Goal: Transaction & Acquisition: Purchase product/service

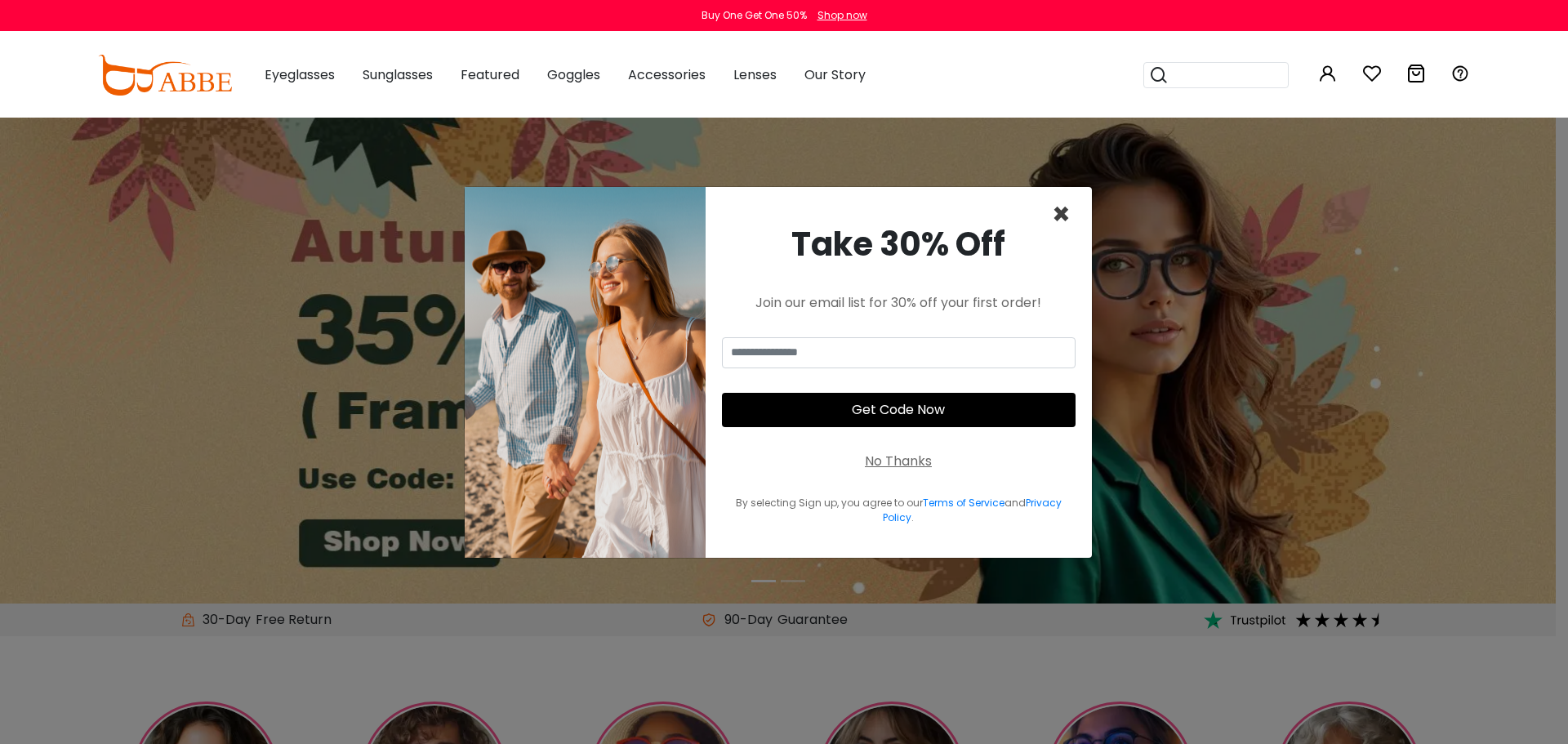
click at [1058, 210] on span "×" at bounding box center [1061, 214] width 19 height 41
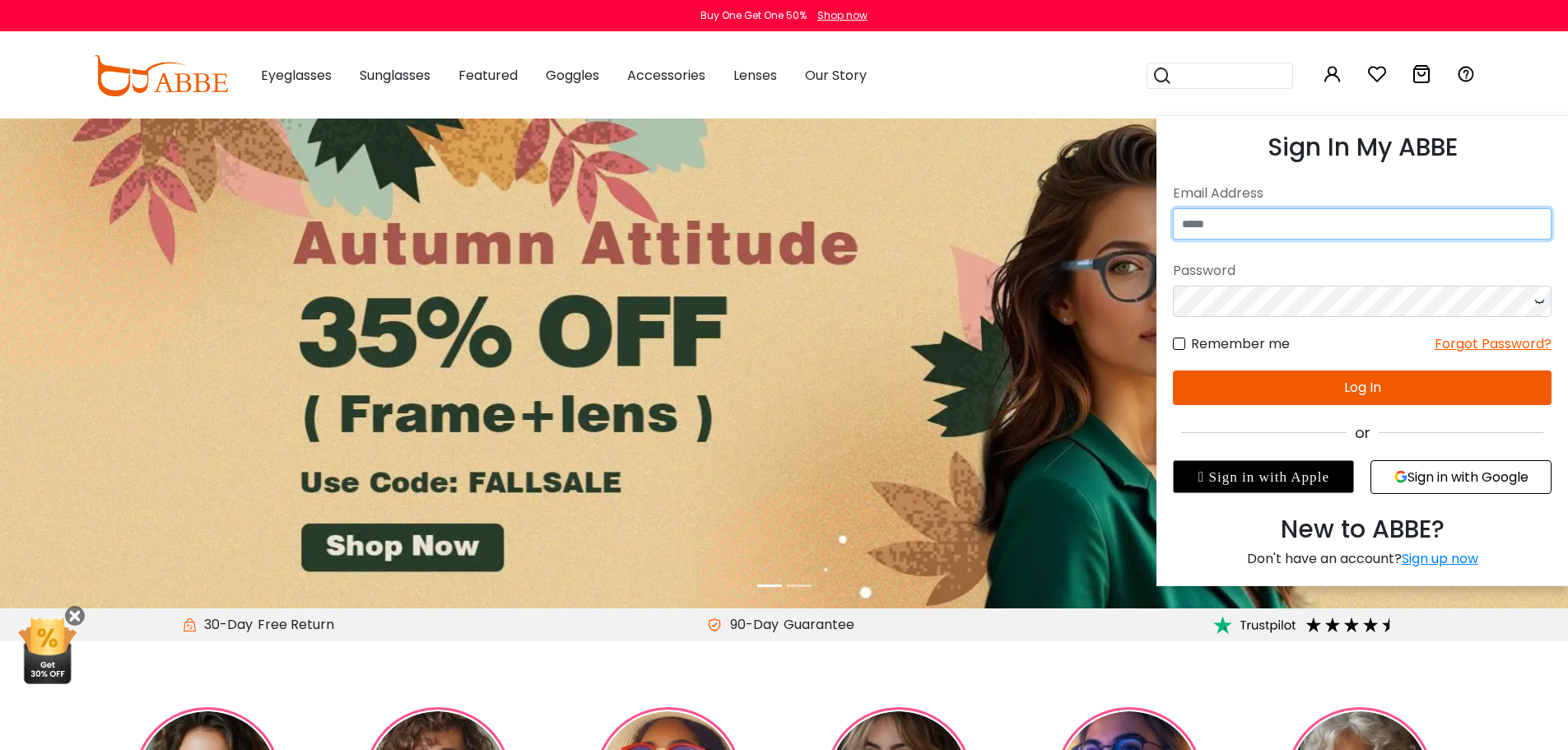
click at [1263, 214] on input "email" at bounding box center [1362, 223] width 378 height 31
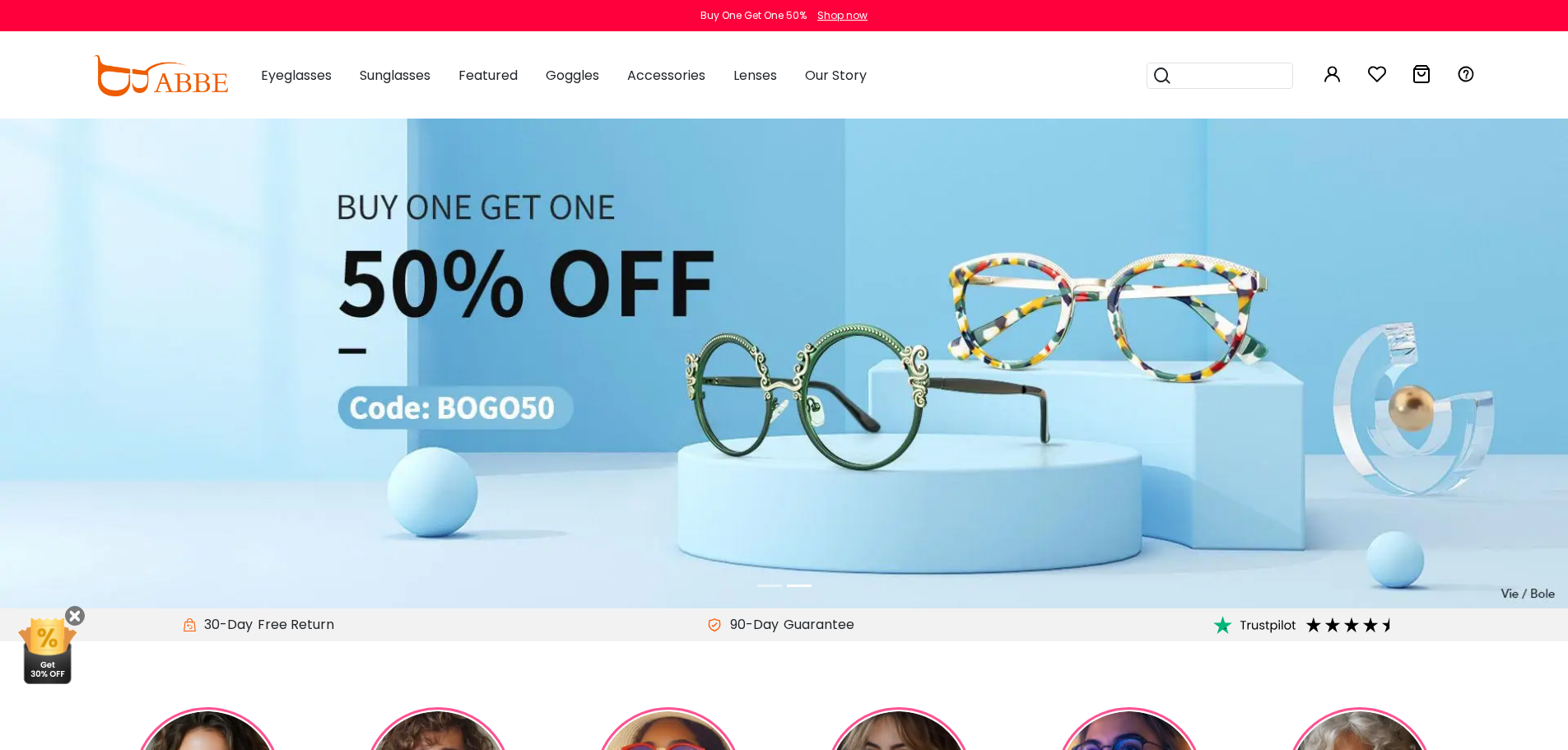
type input "**********"
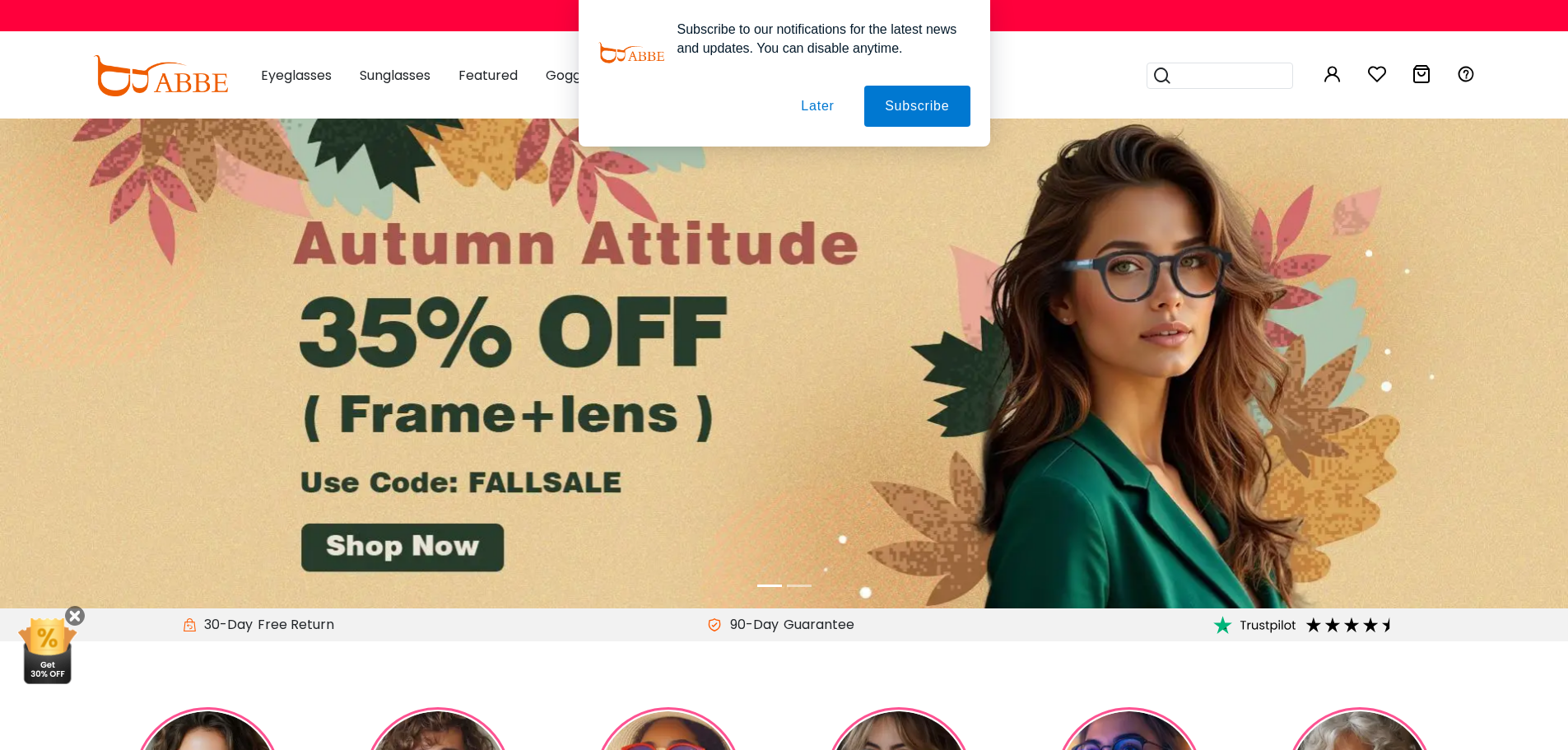
click at [824, 106] on button "Later" at bounding box center [817, 106] width 74 height 42
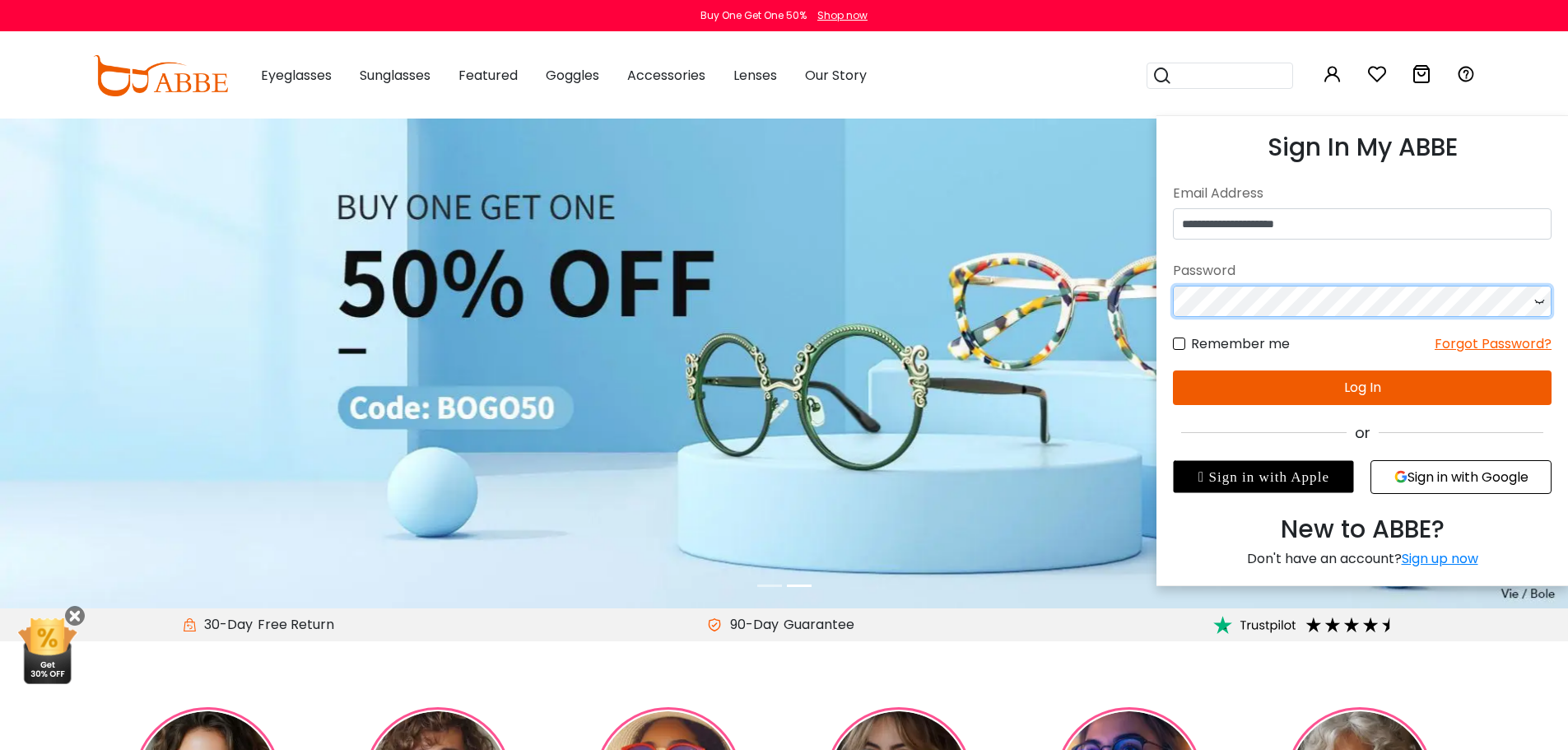
click at [1321, 394] on button "Log In" at bounding box center [1362, 388] width 378 height 35
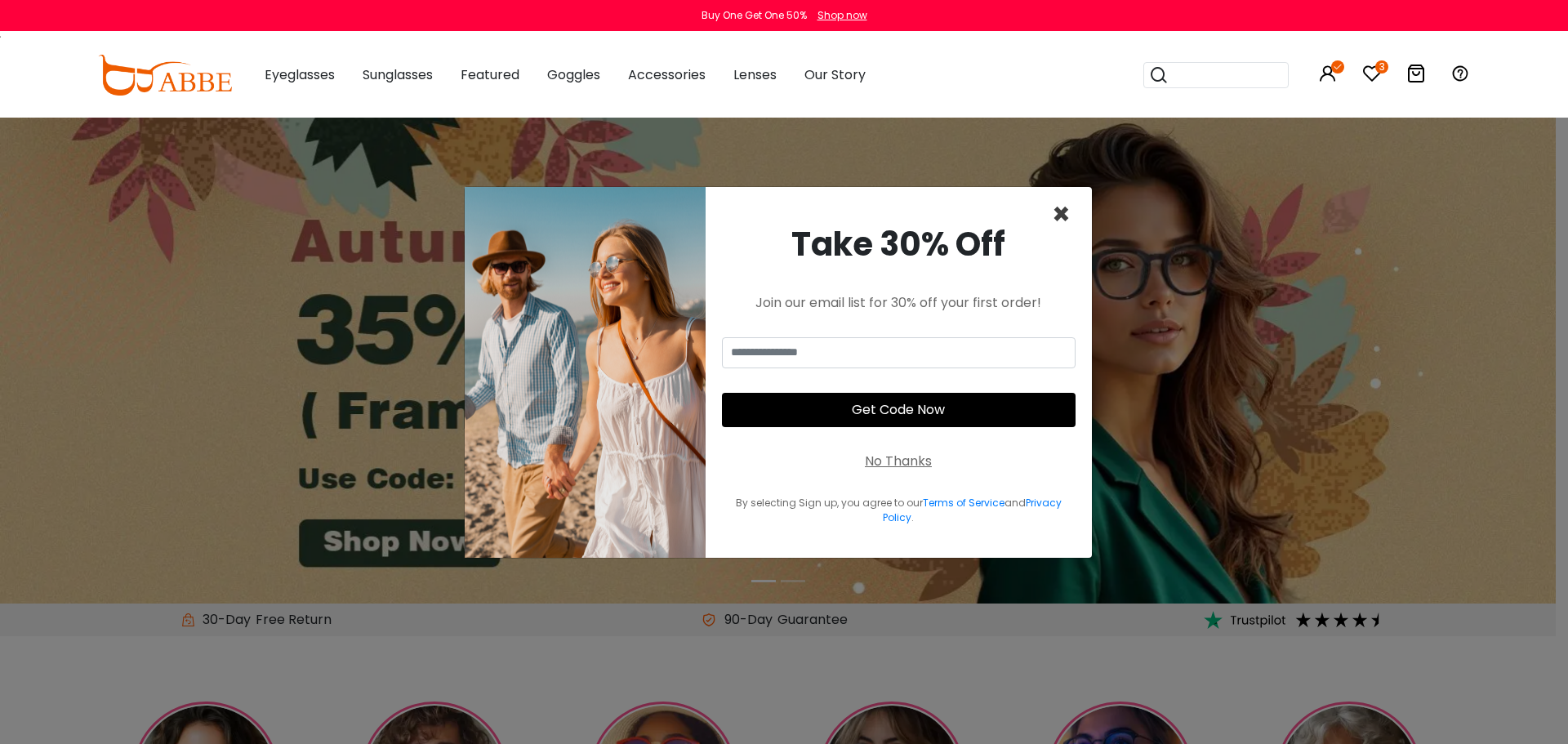
click at [1062, 211] on span "×" at bounding box center [1061, 214] width 19 height 41
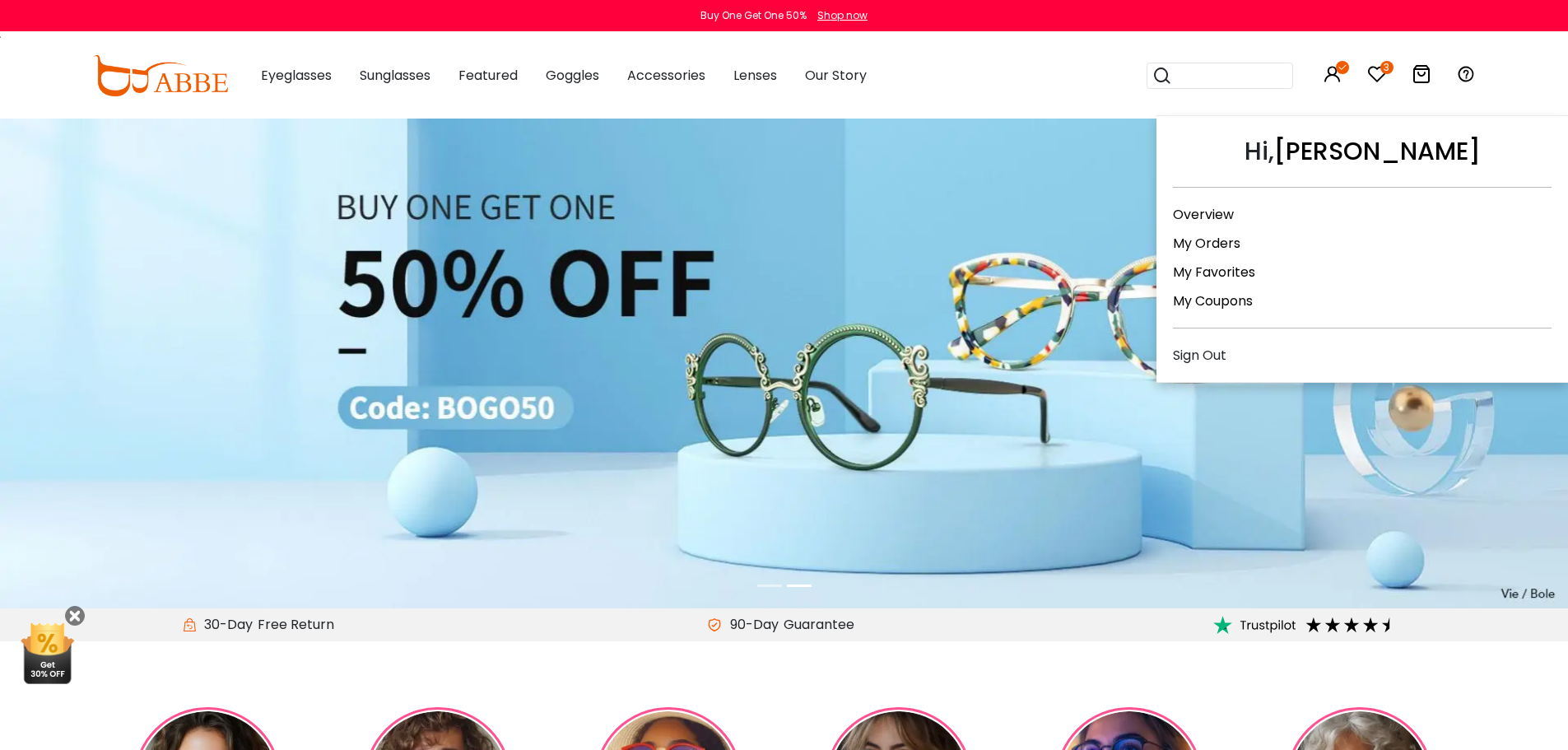
click at [1199, 243] on link "My Orders" at bounding box center [1207, 243] width 68 height 19
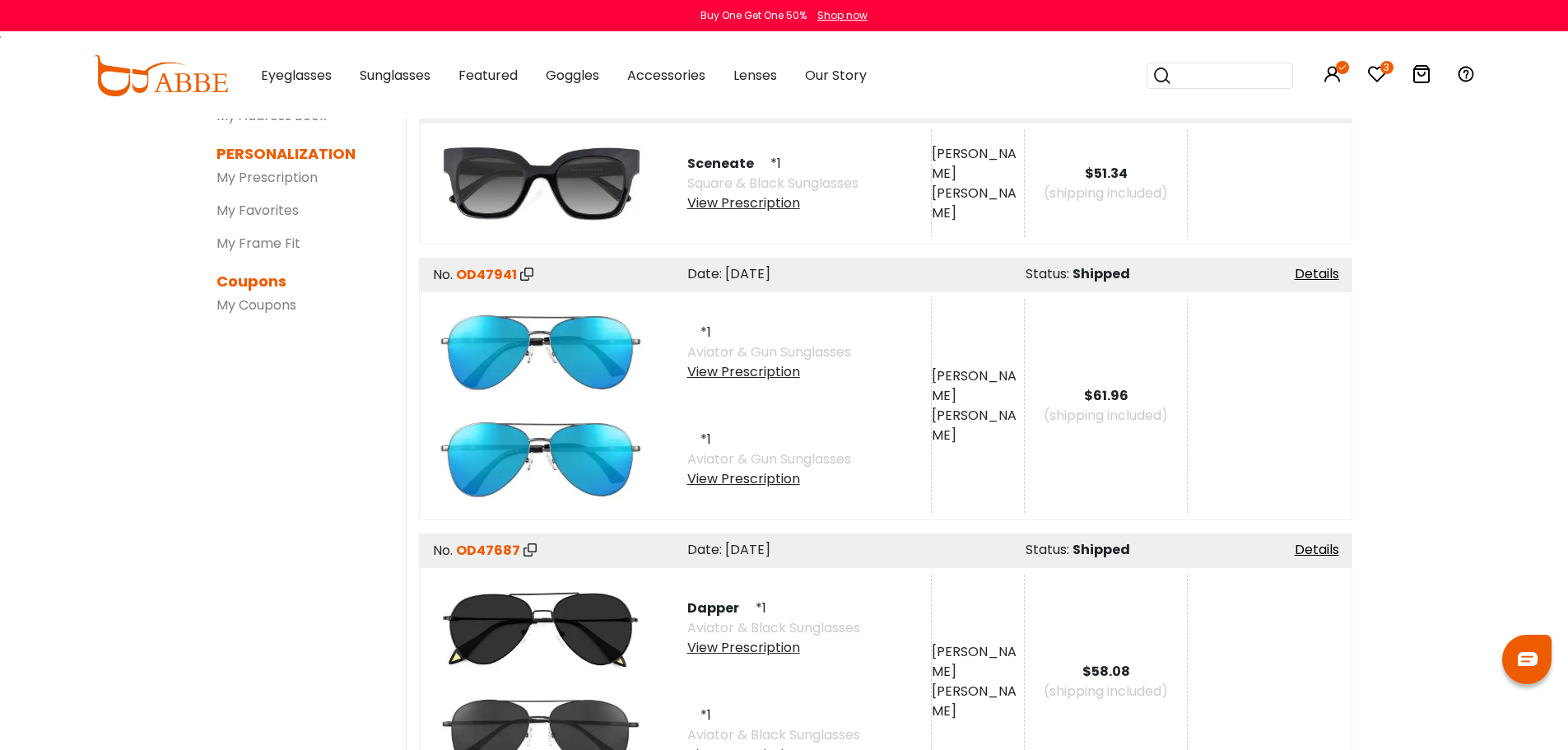
scroll to position [329, 0]
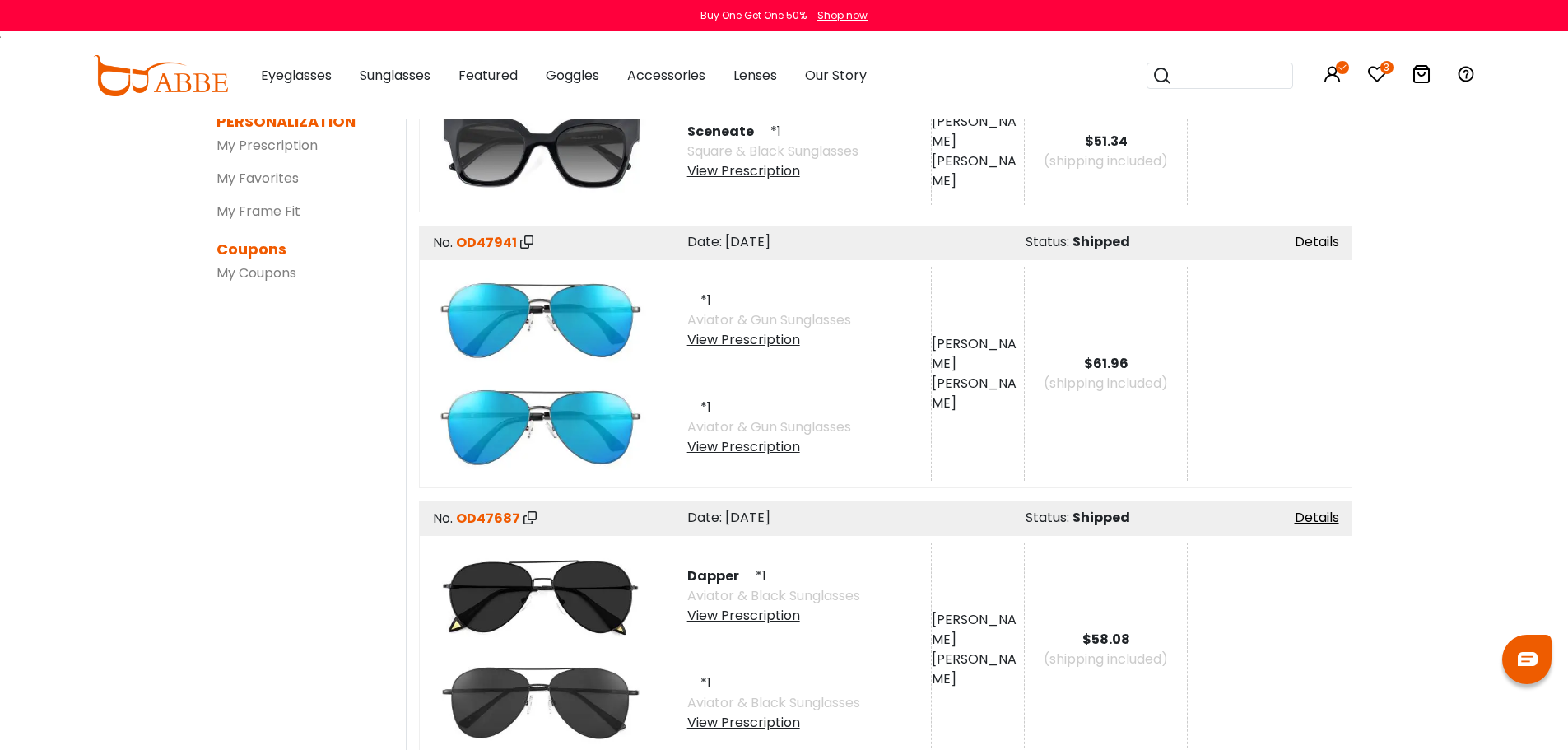
click at [1302, 240] on link "Details" at bounding box center [1317, 242] width 44 height 19
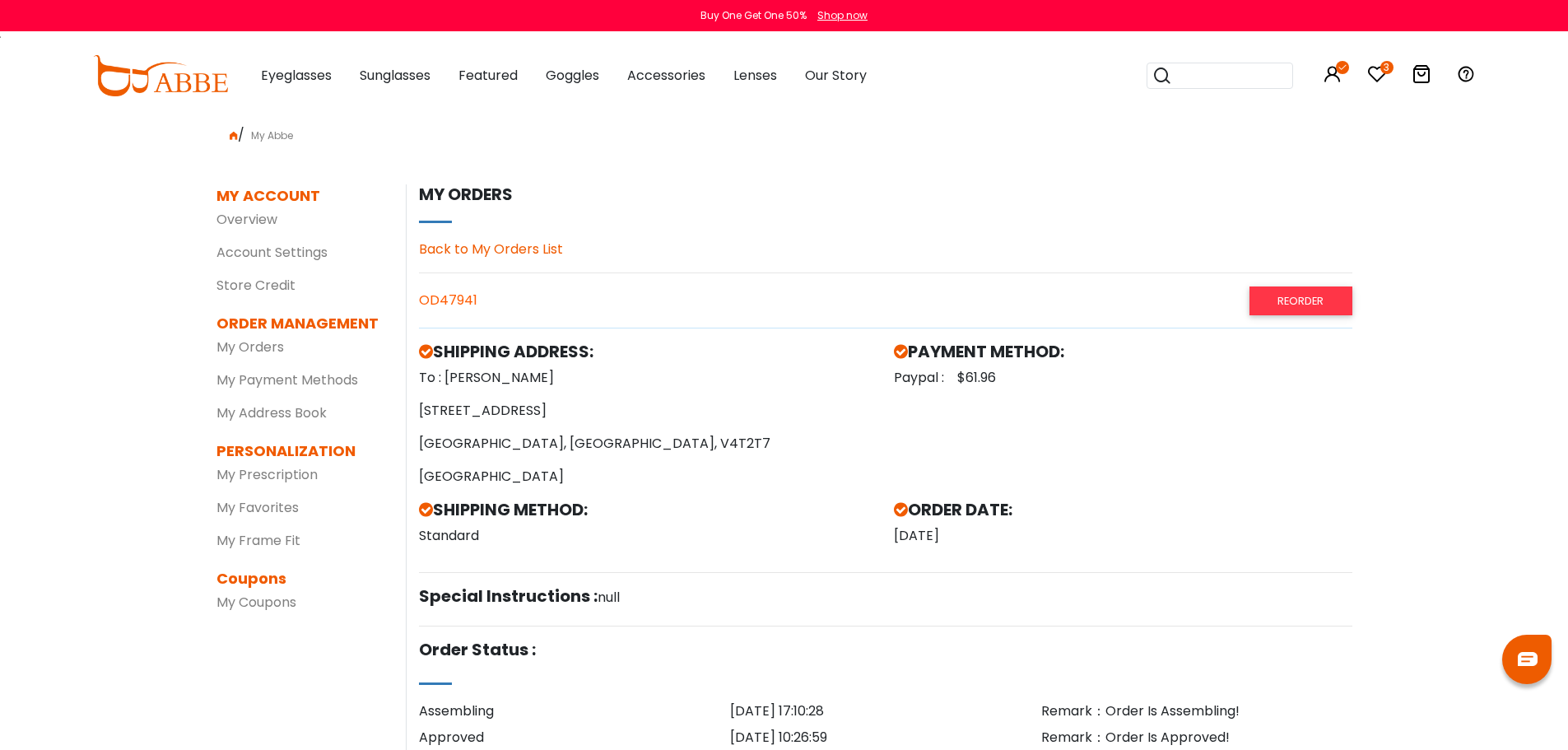
click at [210, 76] on img at bounding box center [160, 76] width 135 height 42
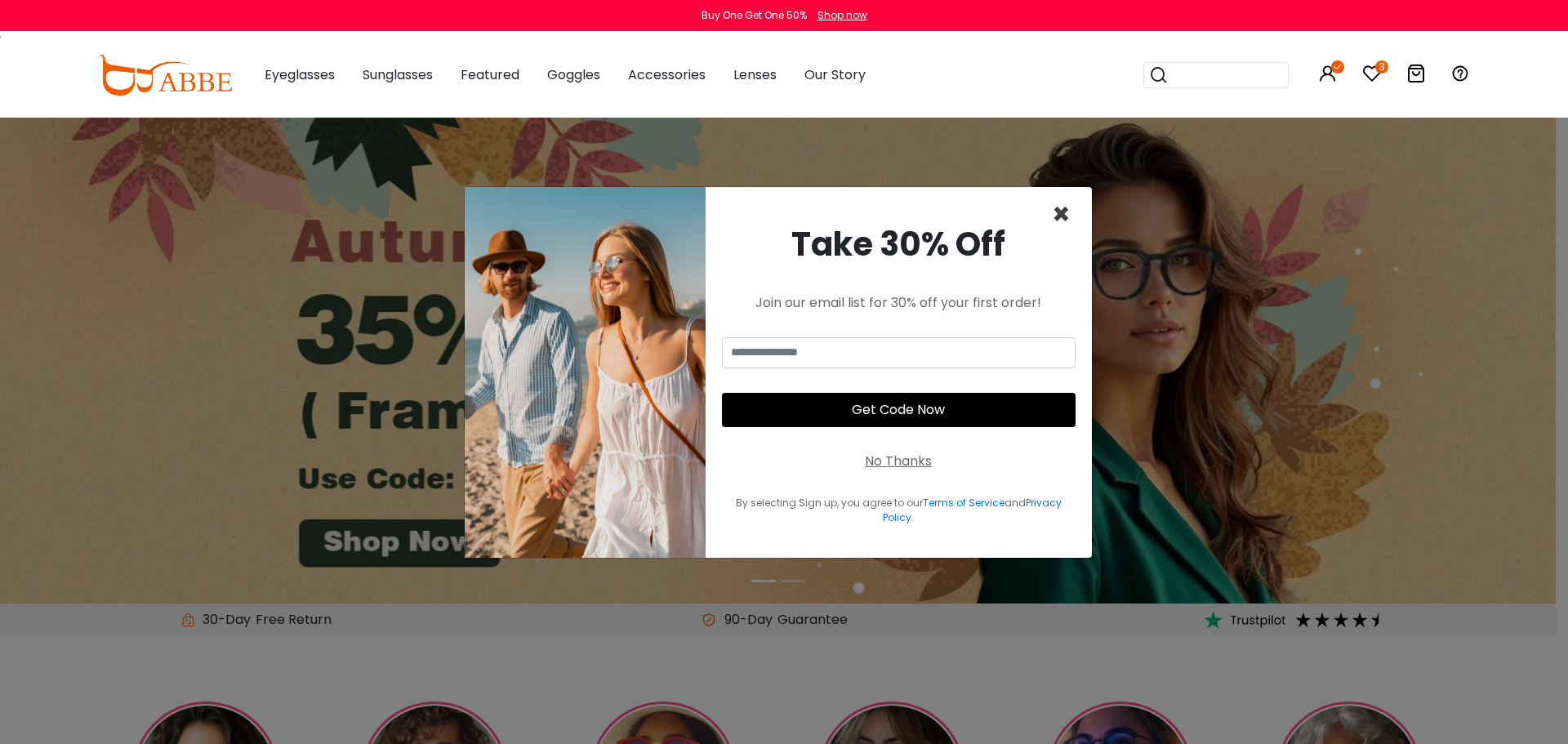
click at [1063, 212] on span "×" at bounding box center [1061, 214] width 19 height 41
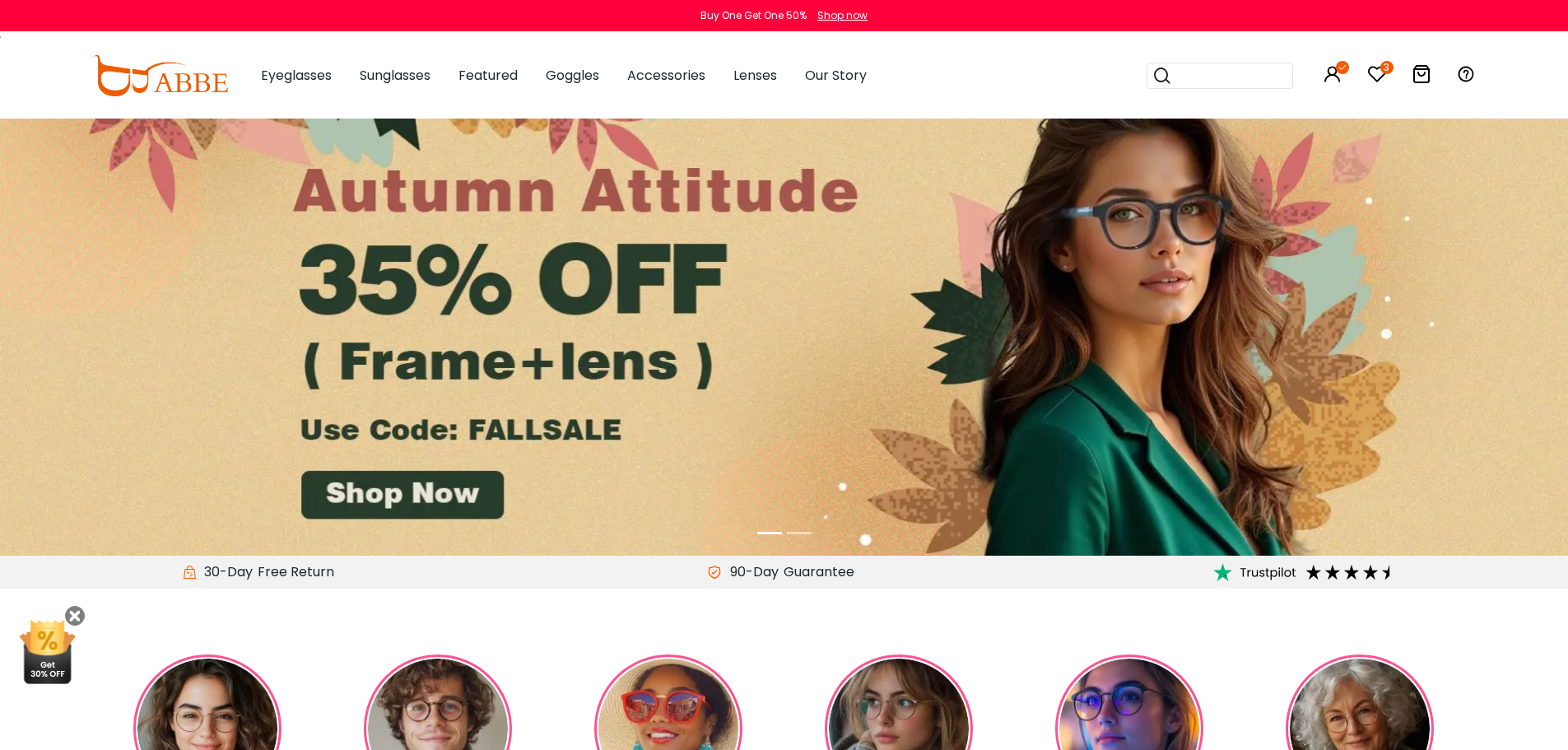
scroll to position [82, 0]
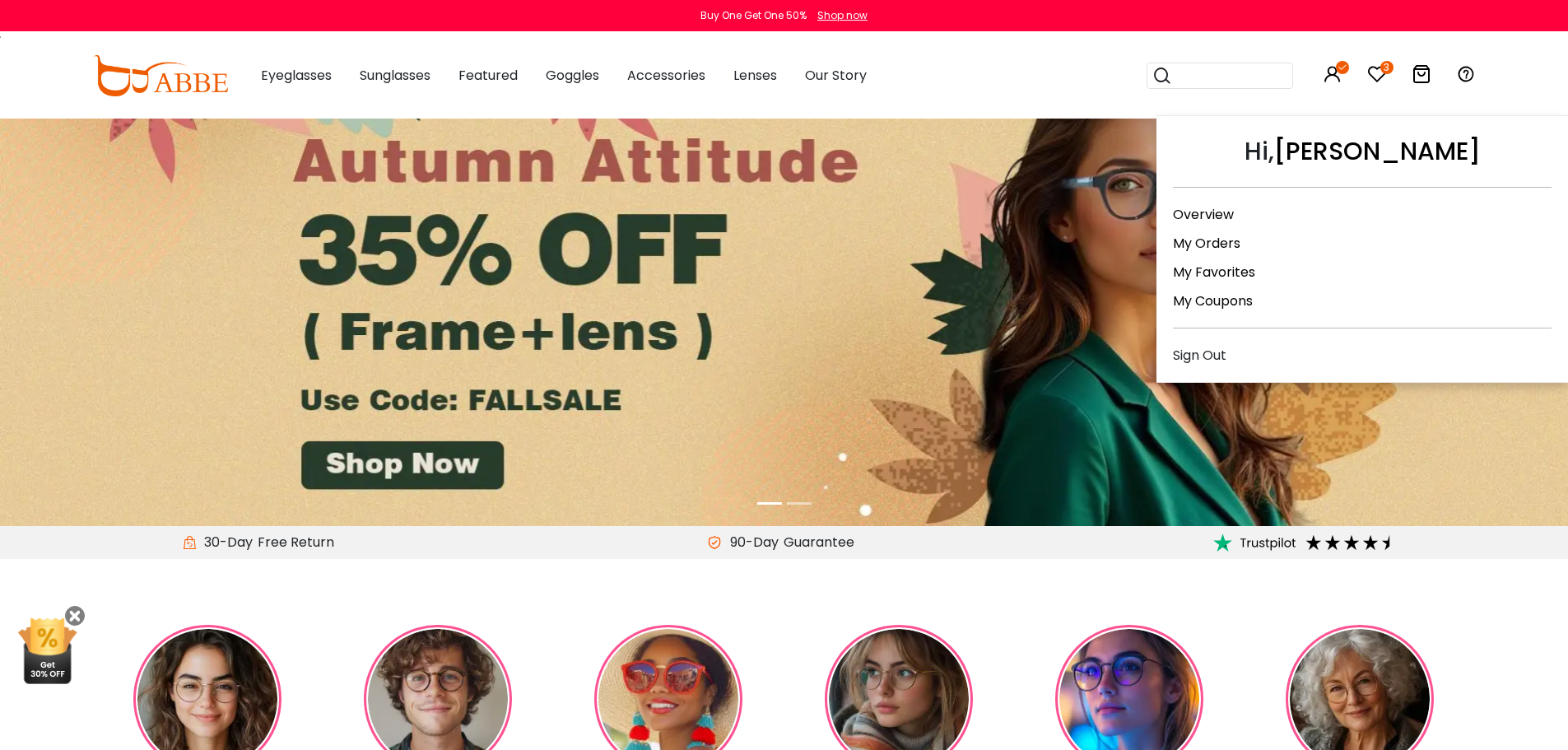
click at [1219, 303] on link "My Coupons" at bounding box center [1212, 300] width 80 height 19
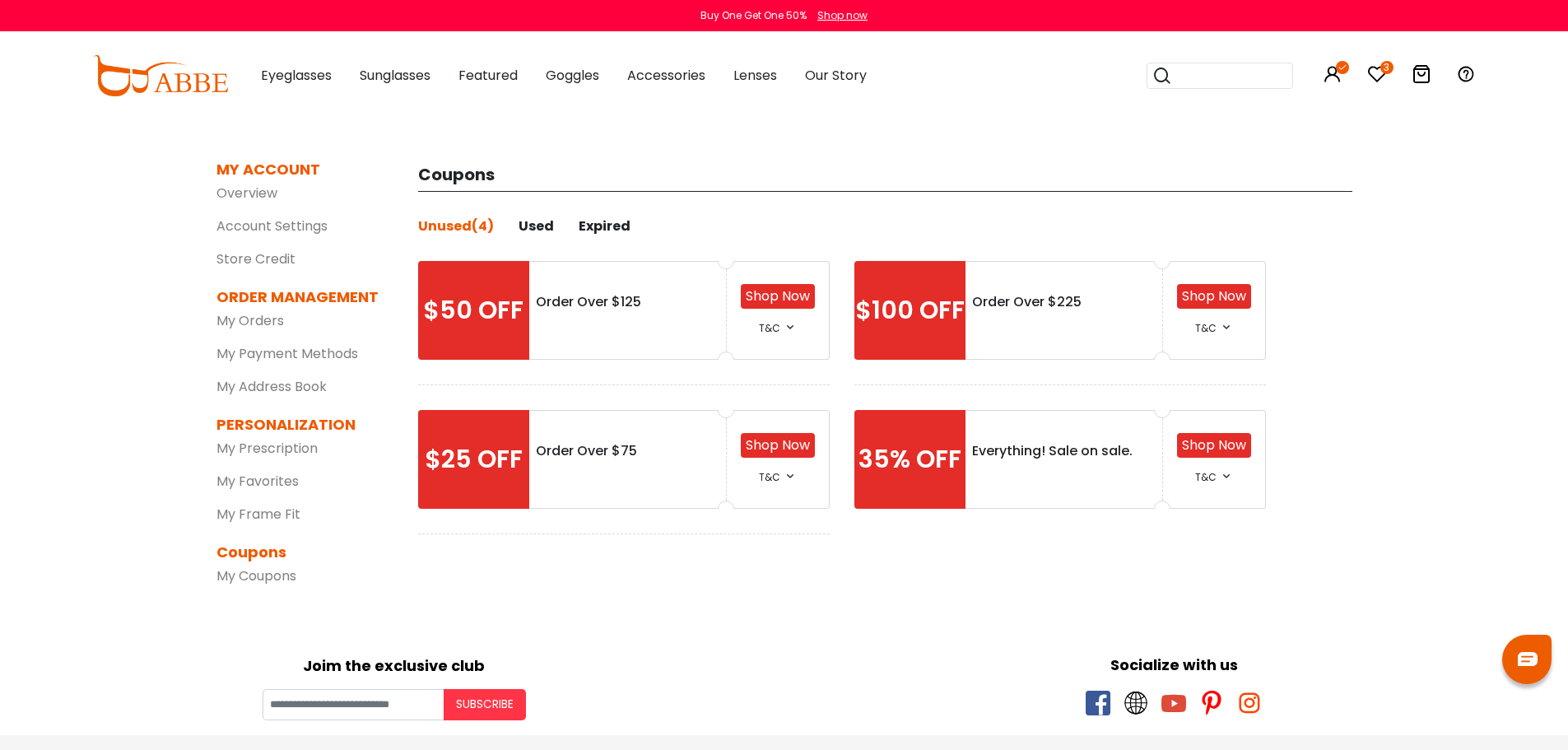
click at [1216, 446] on link "Shop Now" at bounding box center [1214, 445] width 64 height 19
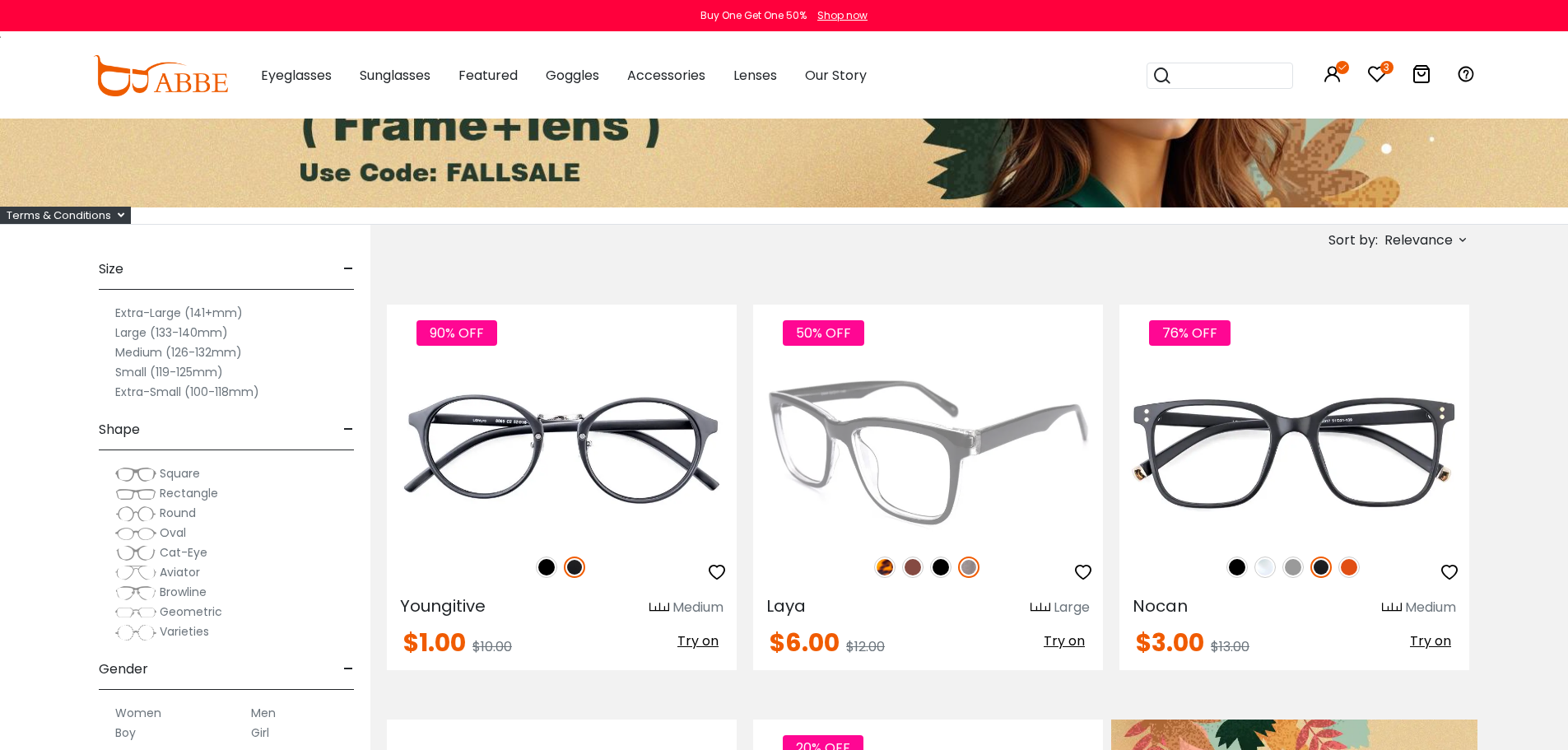
scroll to position [247, 0]
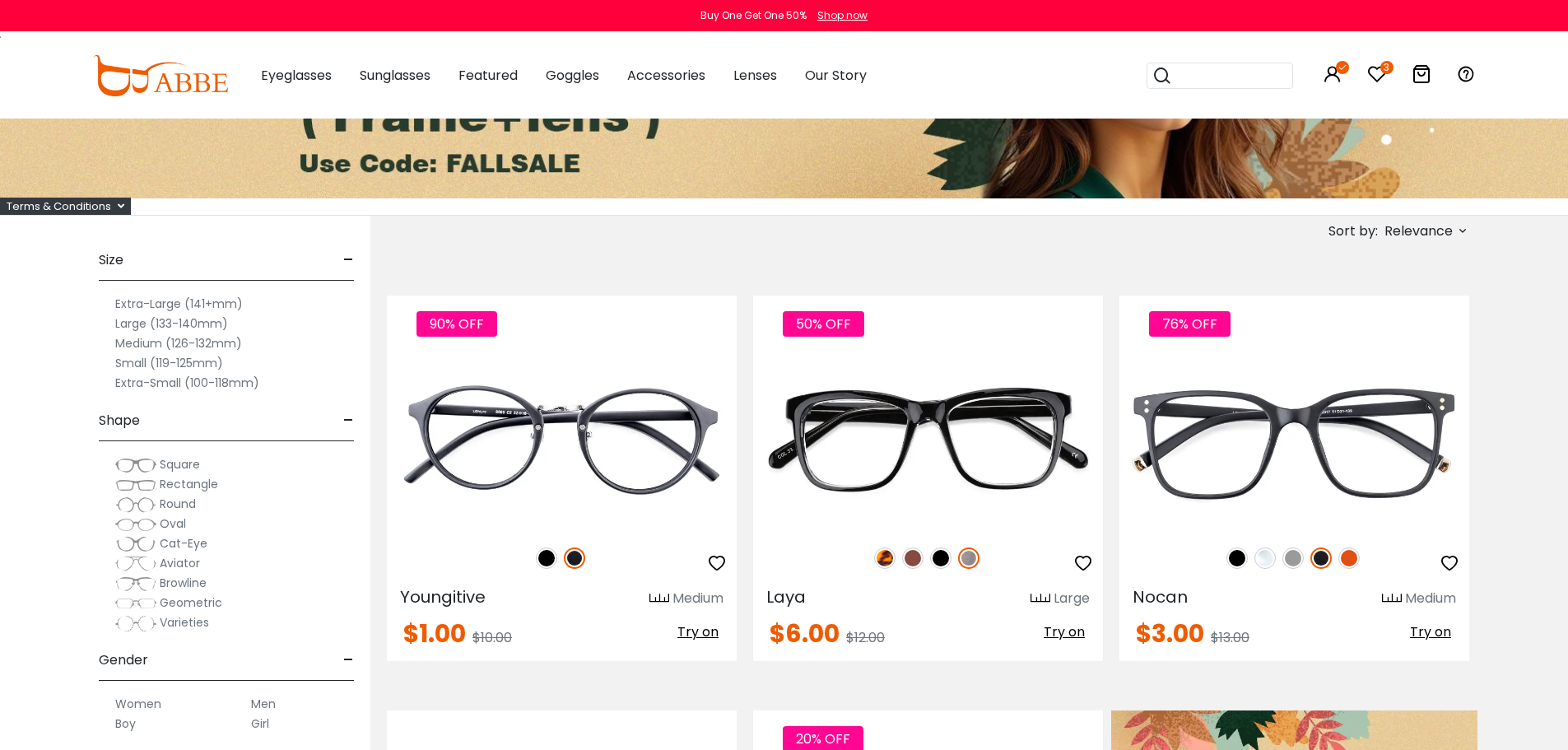
click at [161, 562] on span "Aviator" at bounding box center [180, 562] width 41 height 16
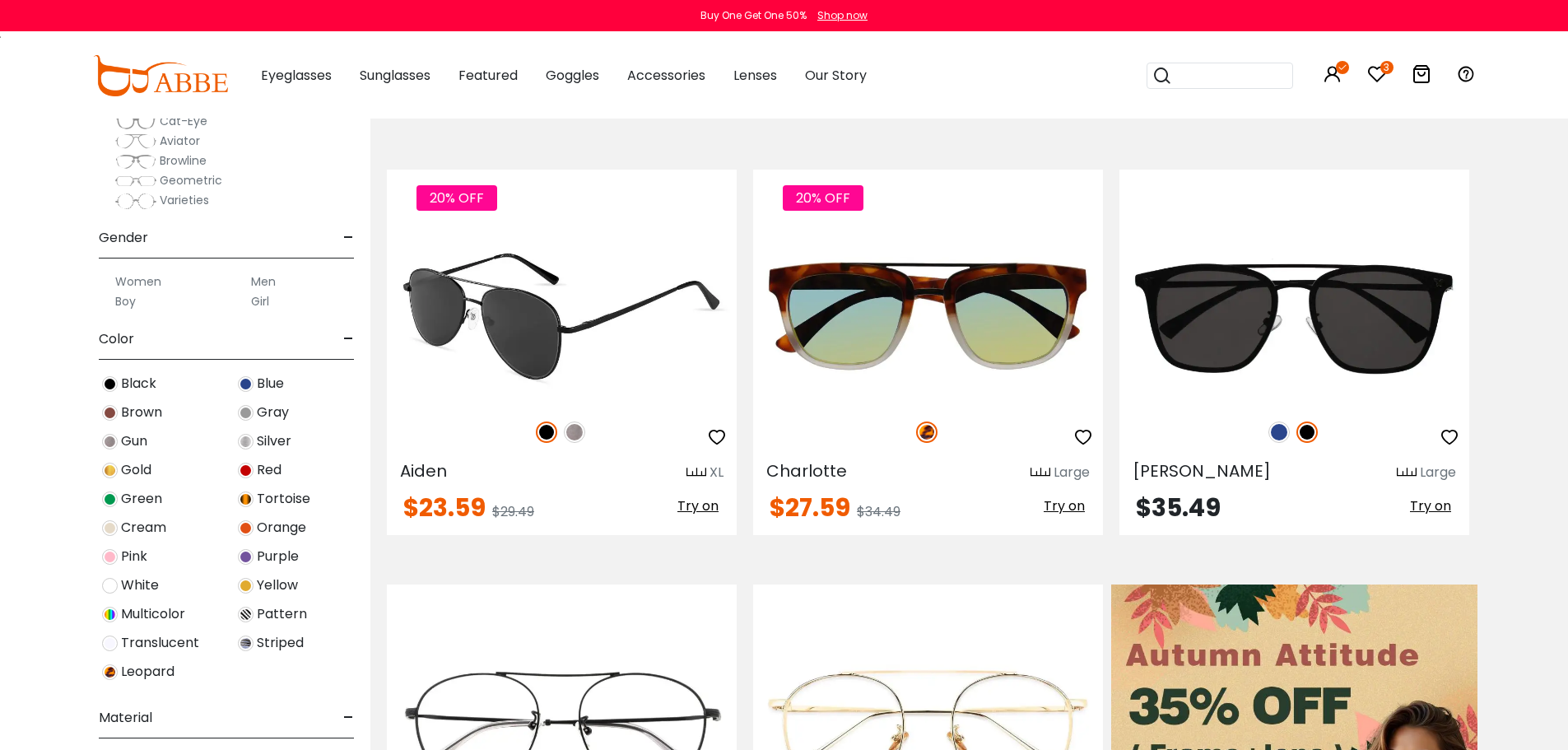
scroll to position [411, 0]
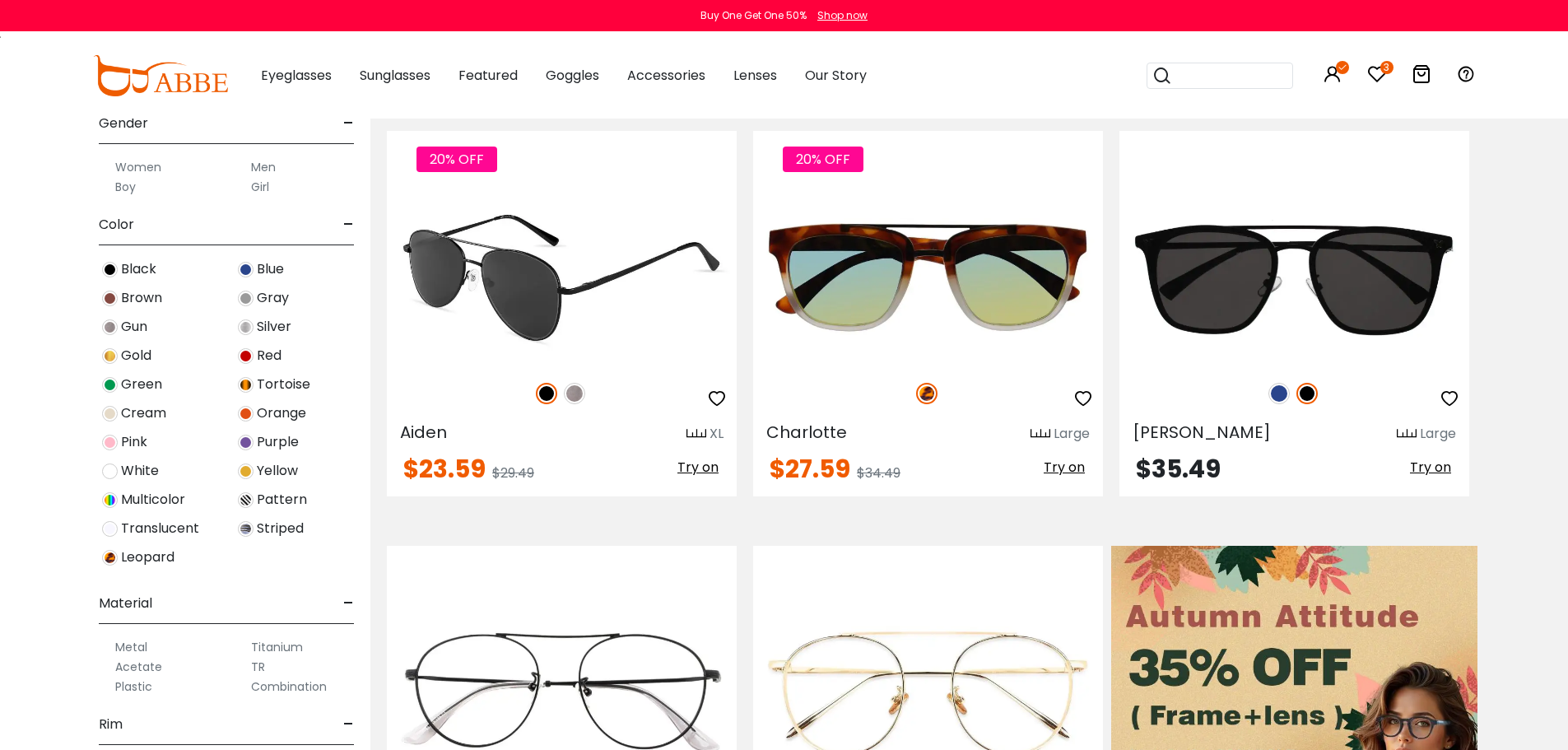
click at [564, 349] on img at bounding box center [562, 277] width 350 height 176
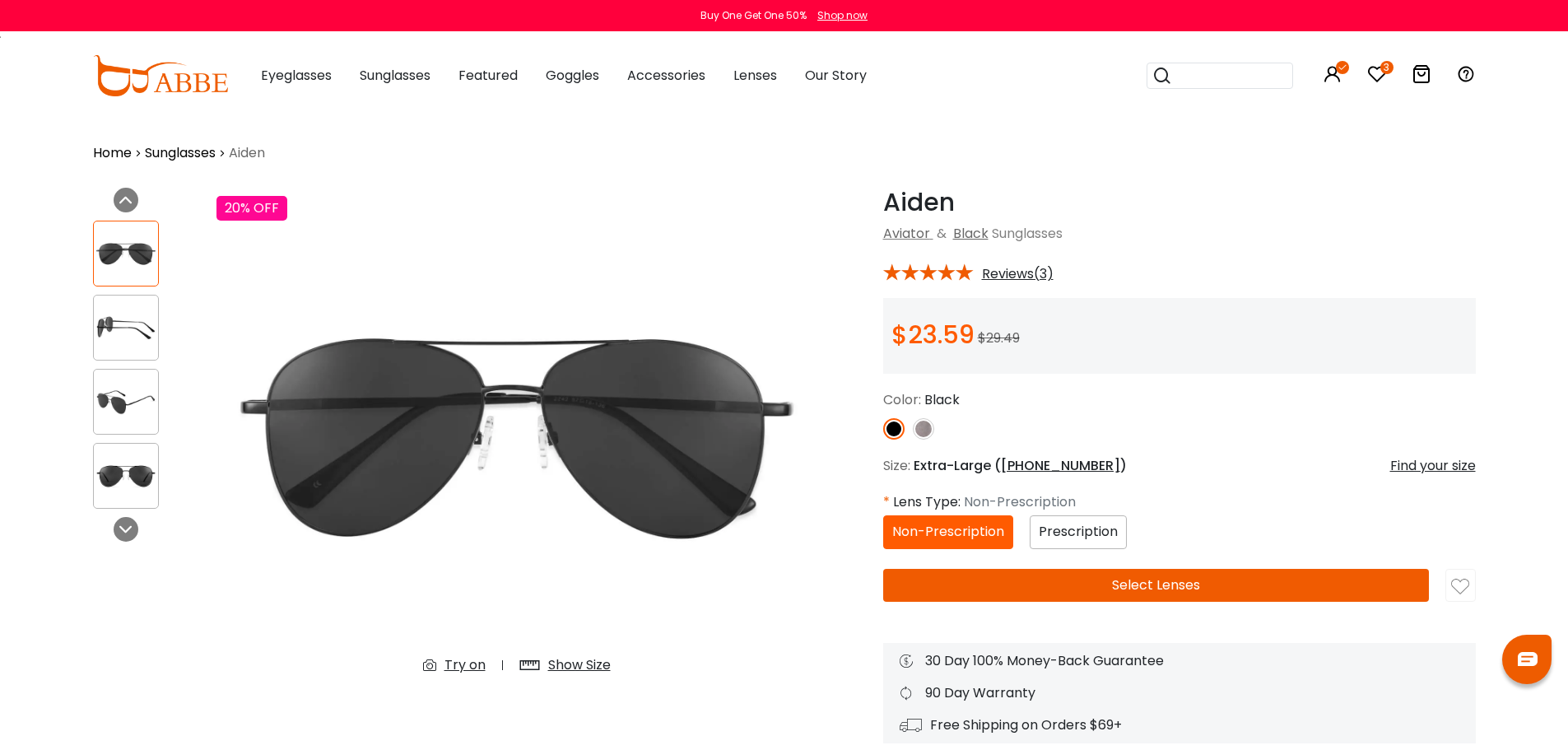
click at [924, 428] on img at bounding box center [923, 428] width 21 height 21
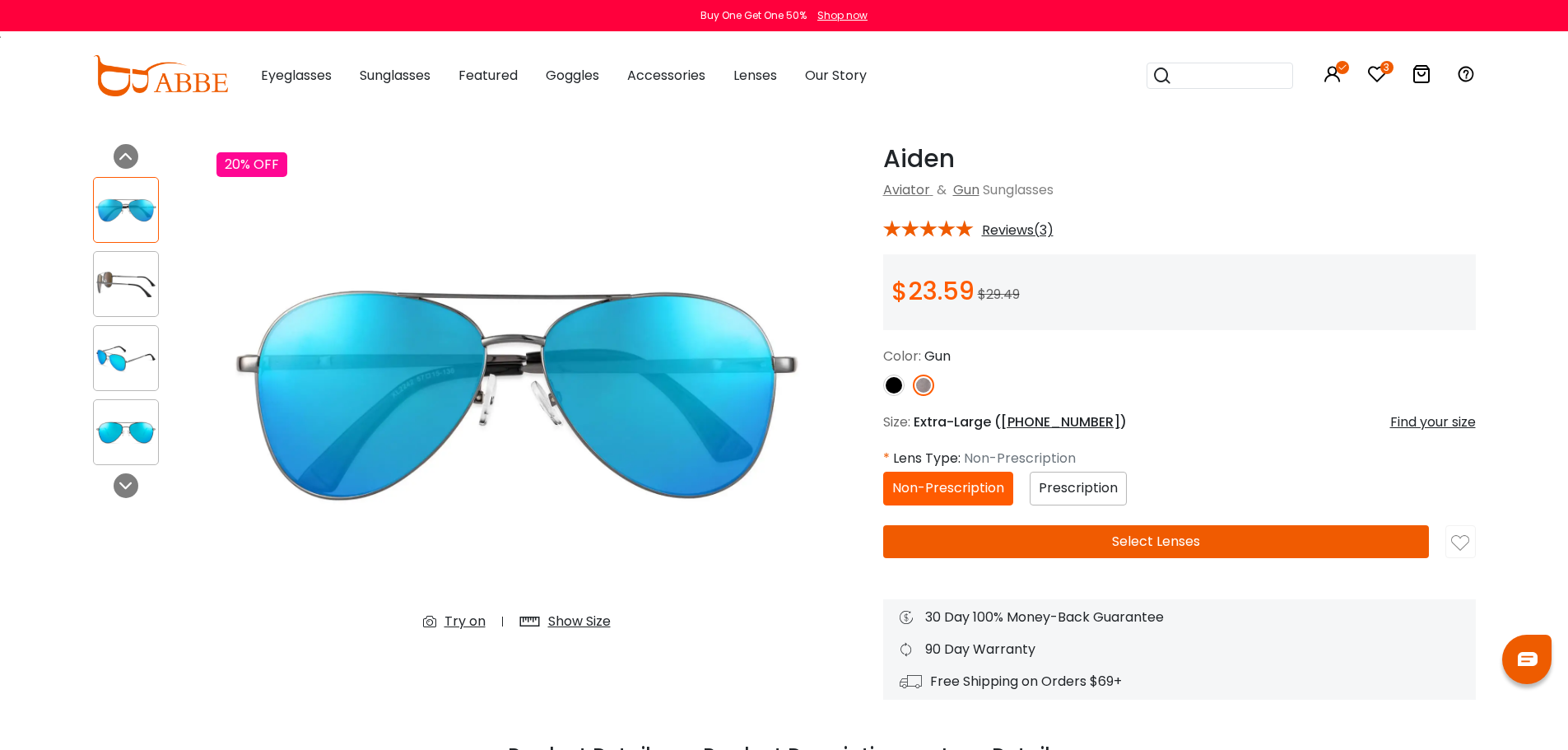
scroll to position [82, 0]
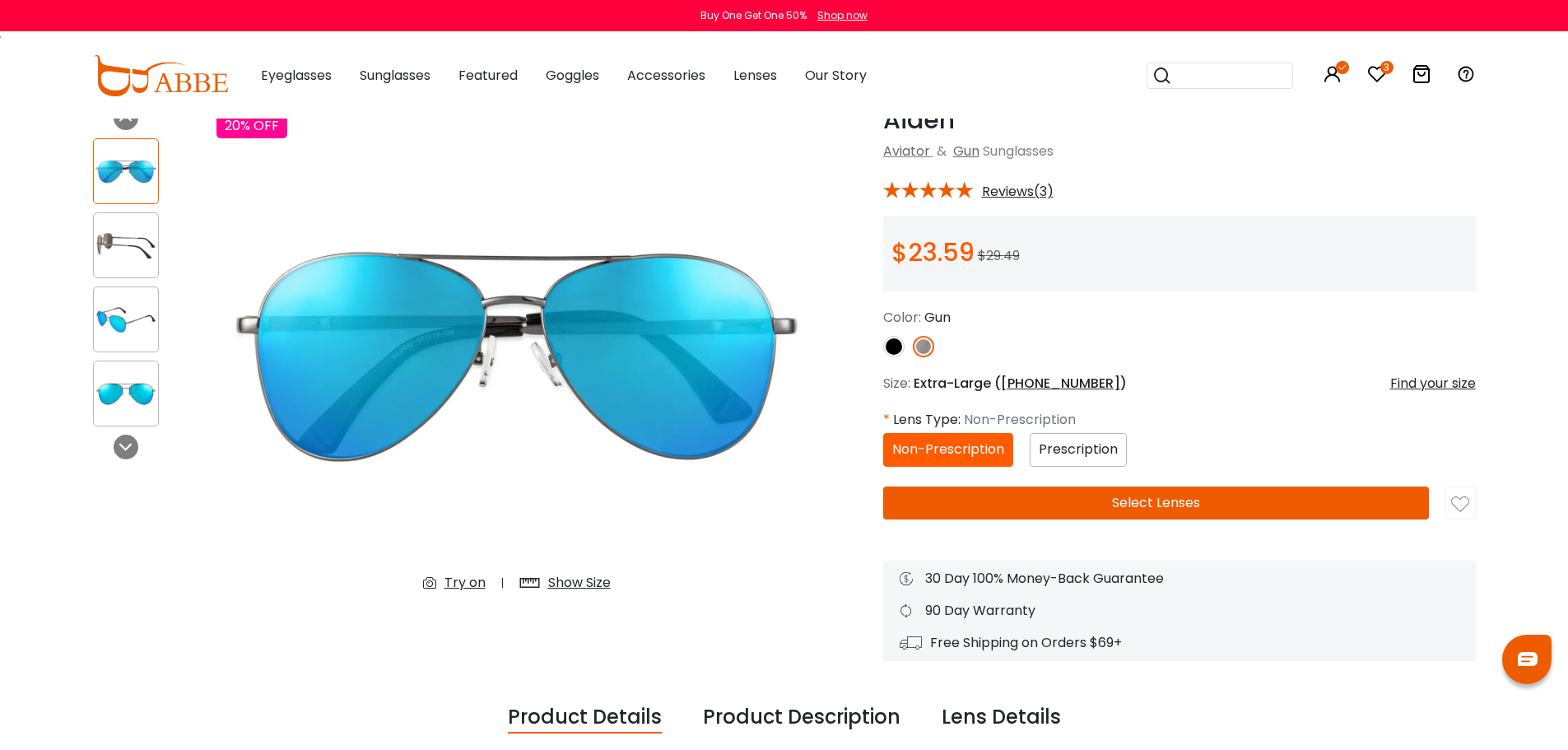
click at [1089, 442] on span "Prescription" at bounding box center [1078, 449] width 79 height 19
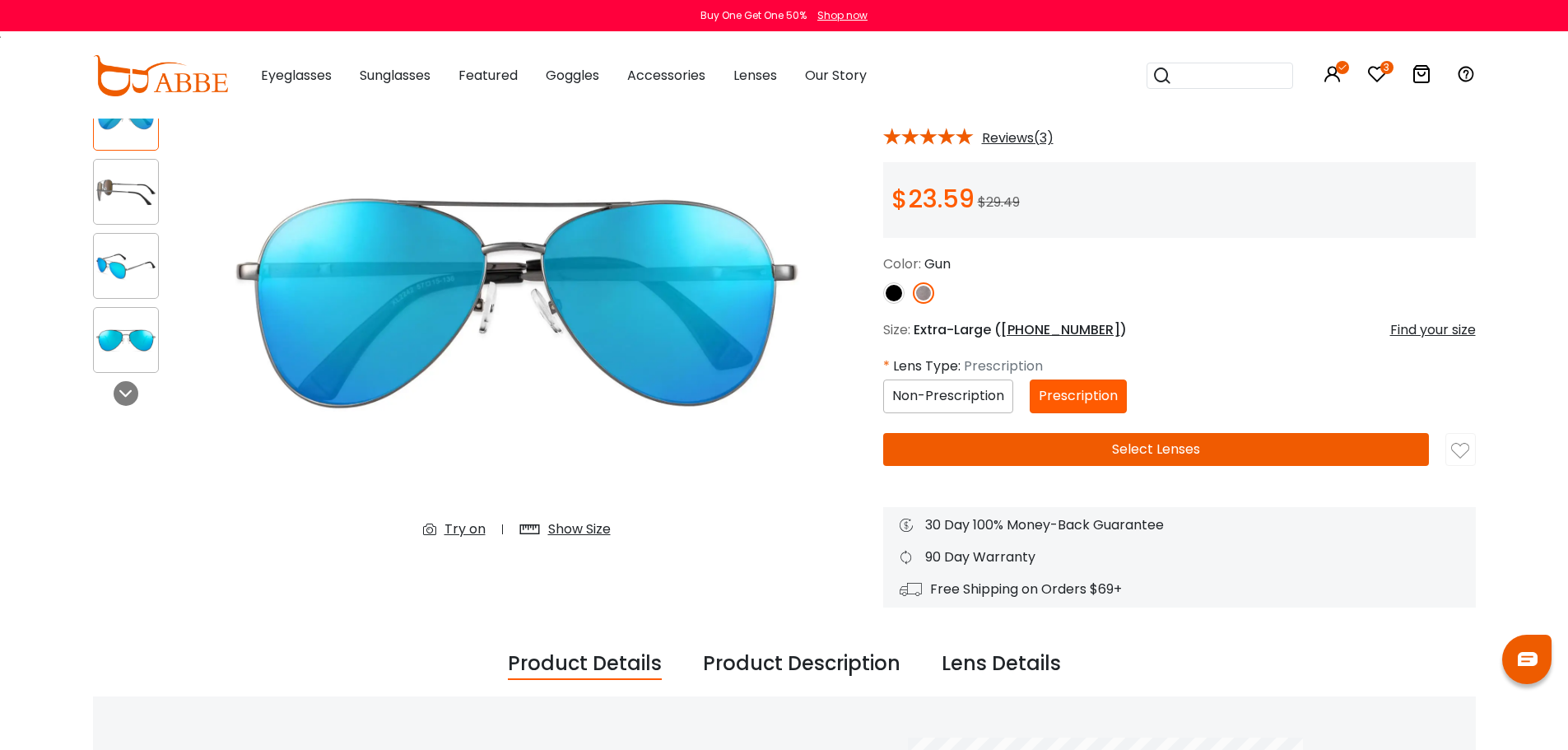
scroll to position [165, 0]
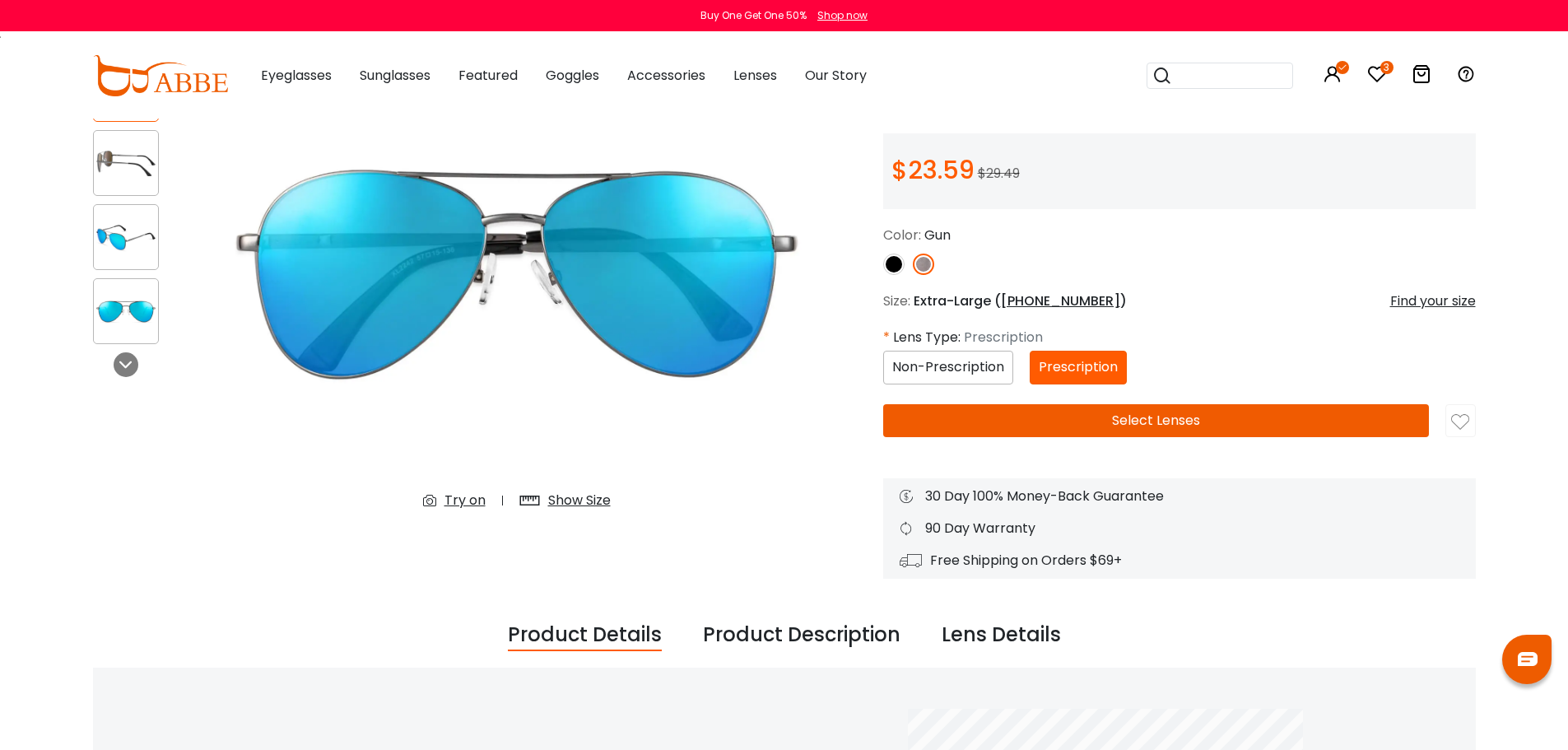
click at [1171, 428] on button "Select Lenses" at bounding box center [1156, 420] width 546 height 33
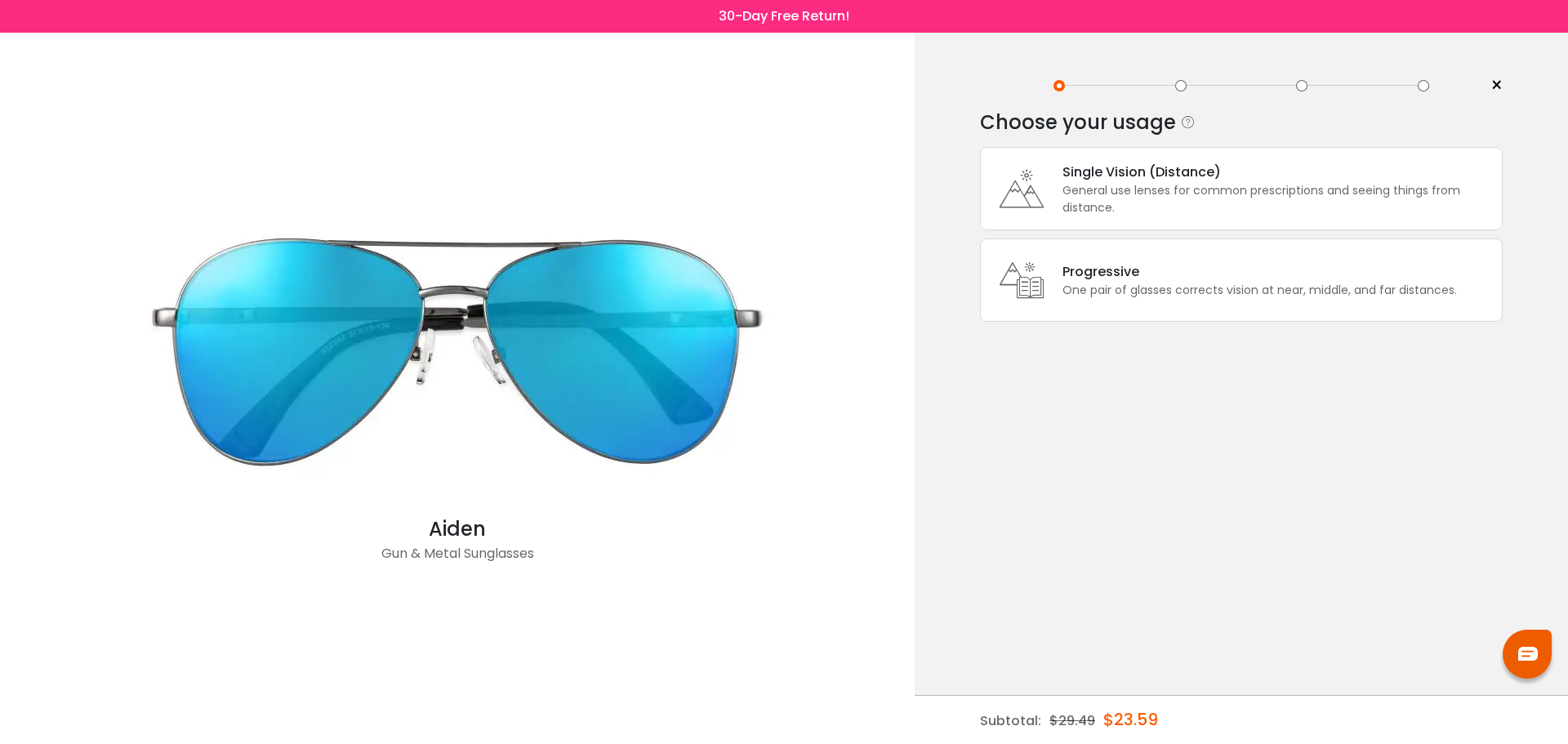
click at [1172, 184] on div "General use lenses for common prescriptions and seeing things from distance." at bounding box center [1278, 199] width 431 height 35
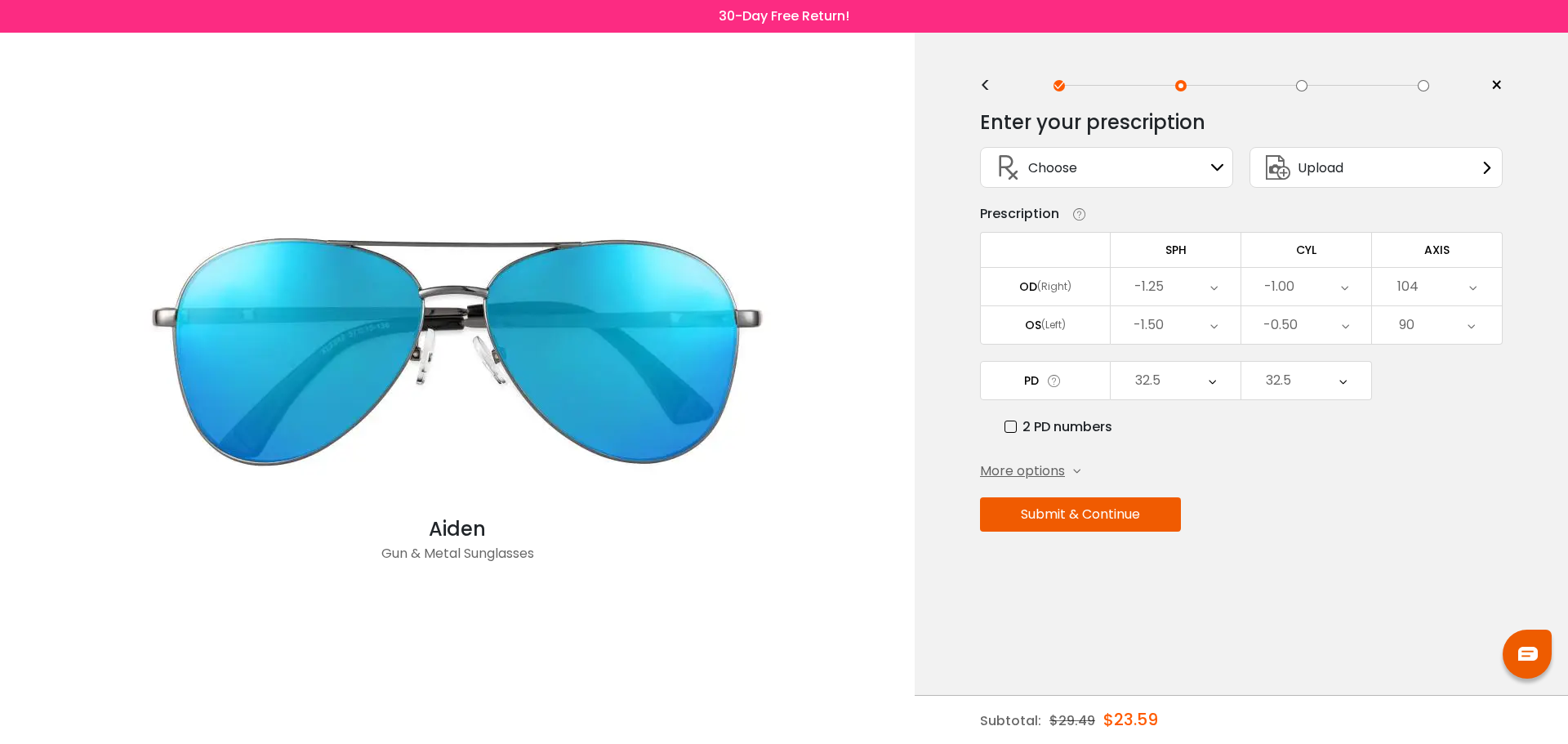
click at [1172, 173] on div "Choose Sign In" at bounding box center [1106, 167] width 235 height 40
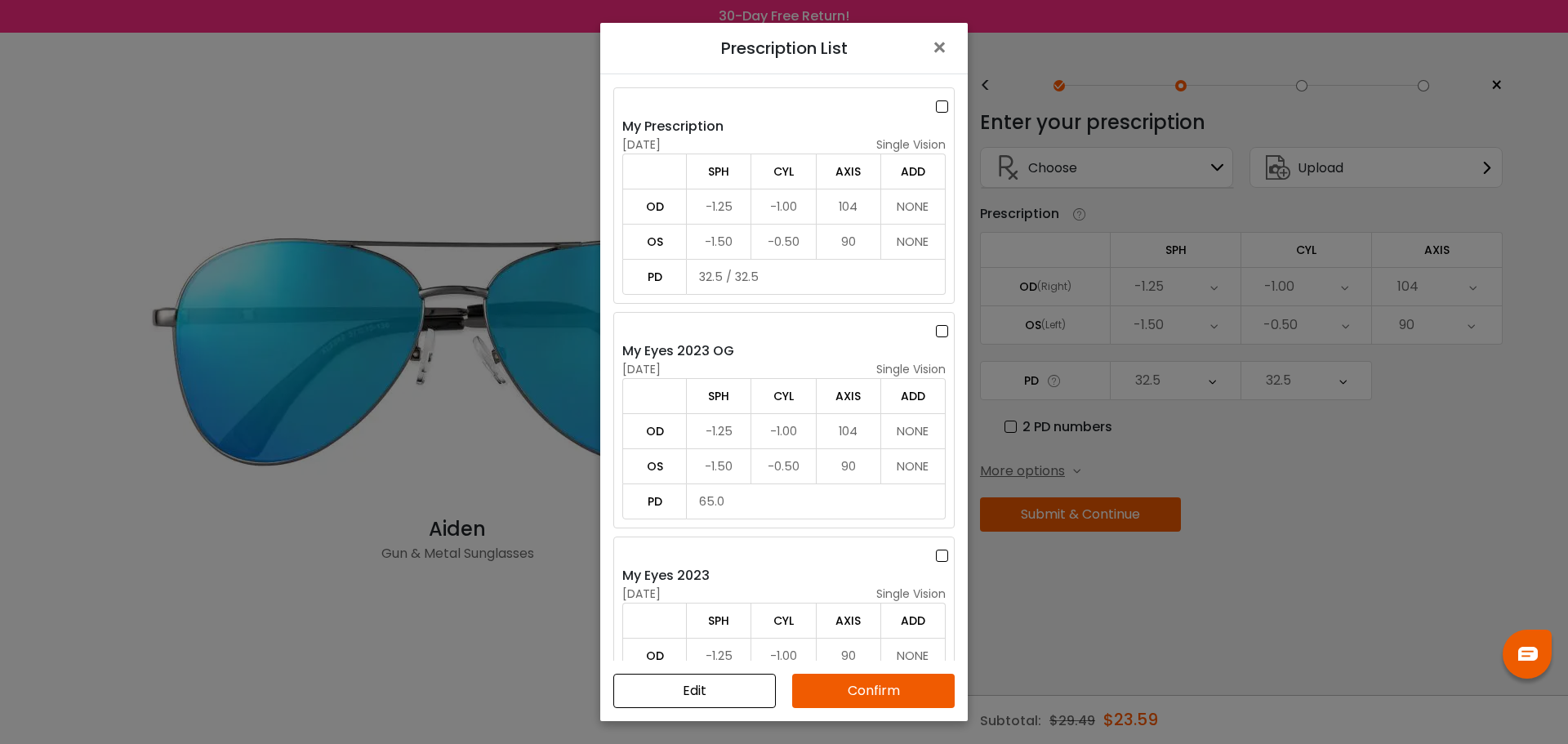
click at [941, 105] on label at bounding box center [944, 106] width 18 height 20
click at [870, 696] on button "Confirm" at bounding box center [873, 690] width 162 height 35
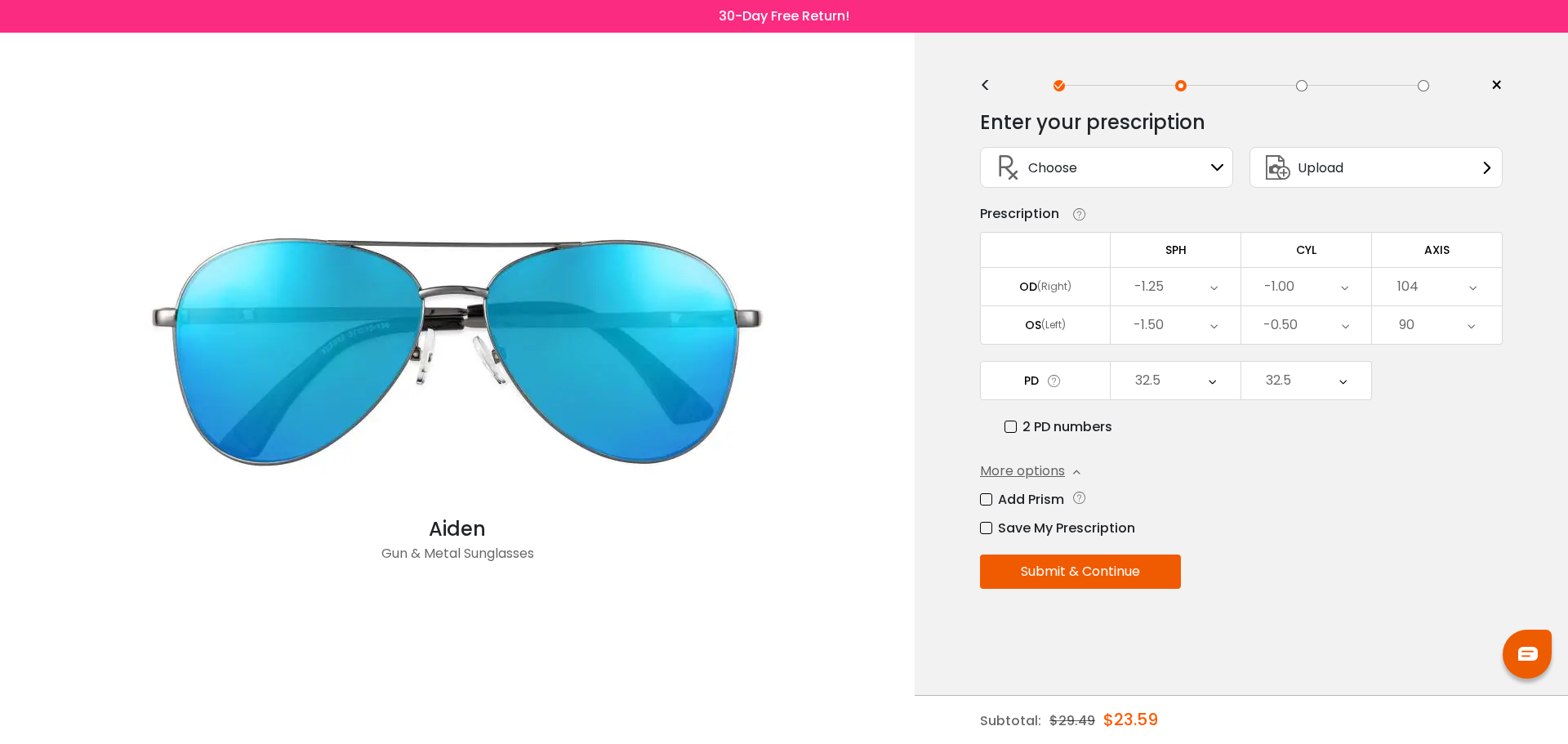
click at [1087, 577] on button "Submit & Continue" at bounding box center [1080, 571] width 201 height 35
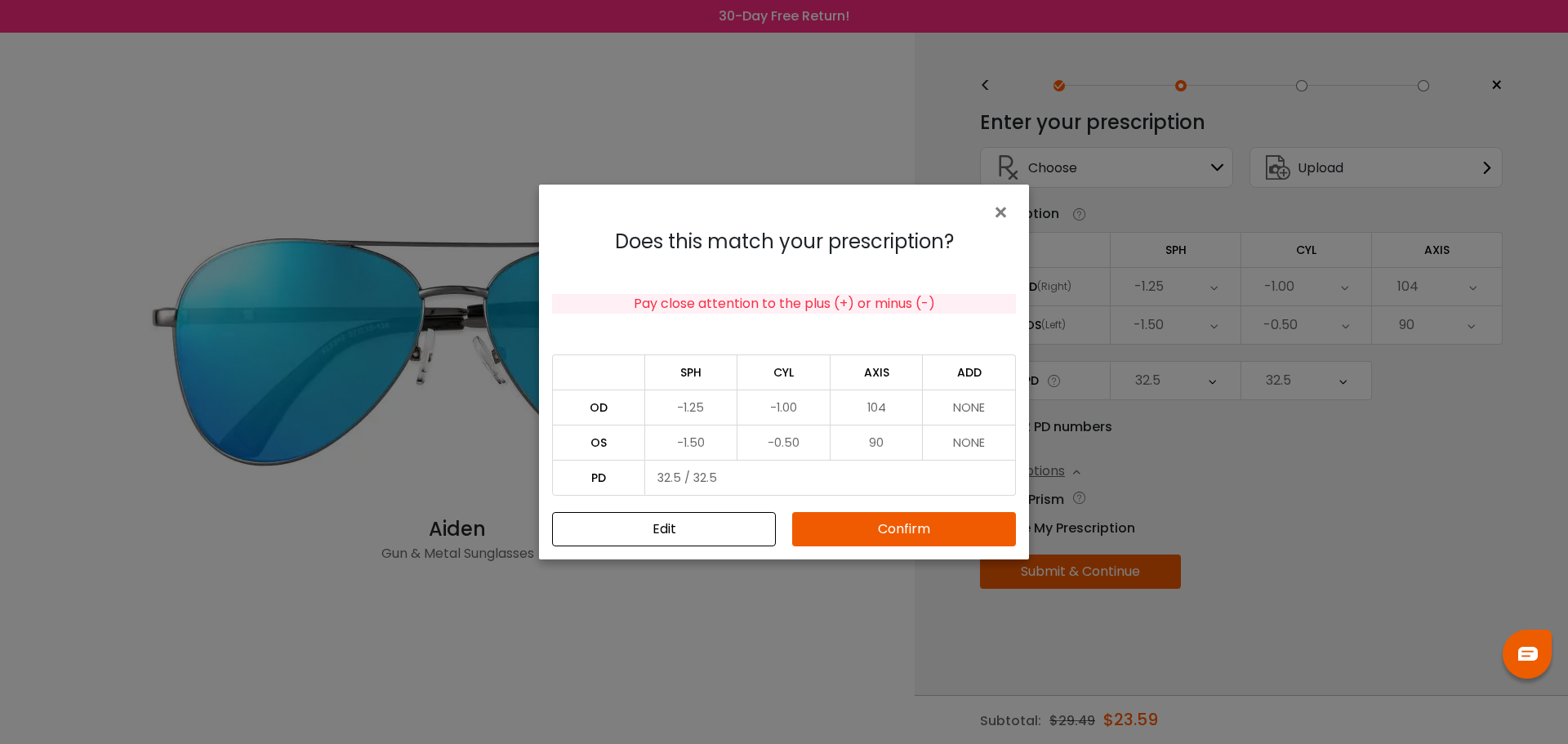
click at [942, 534] on button "Confirm" at bounding box center [904, 529] width 224 height 35
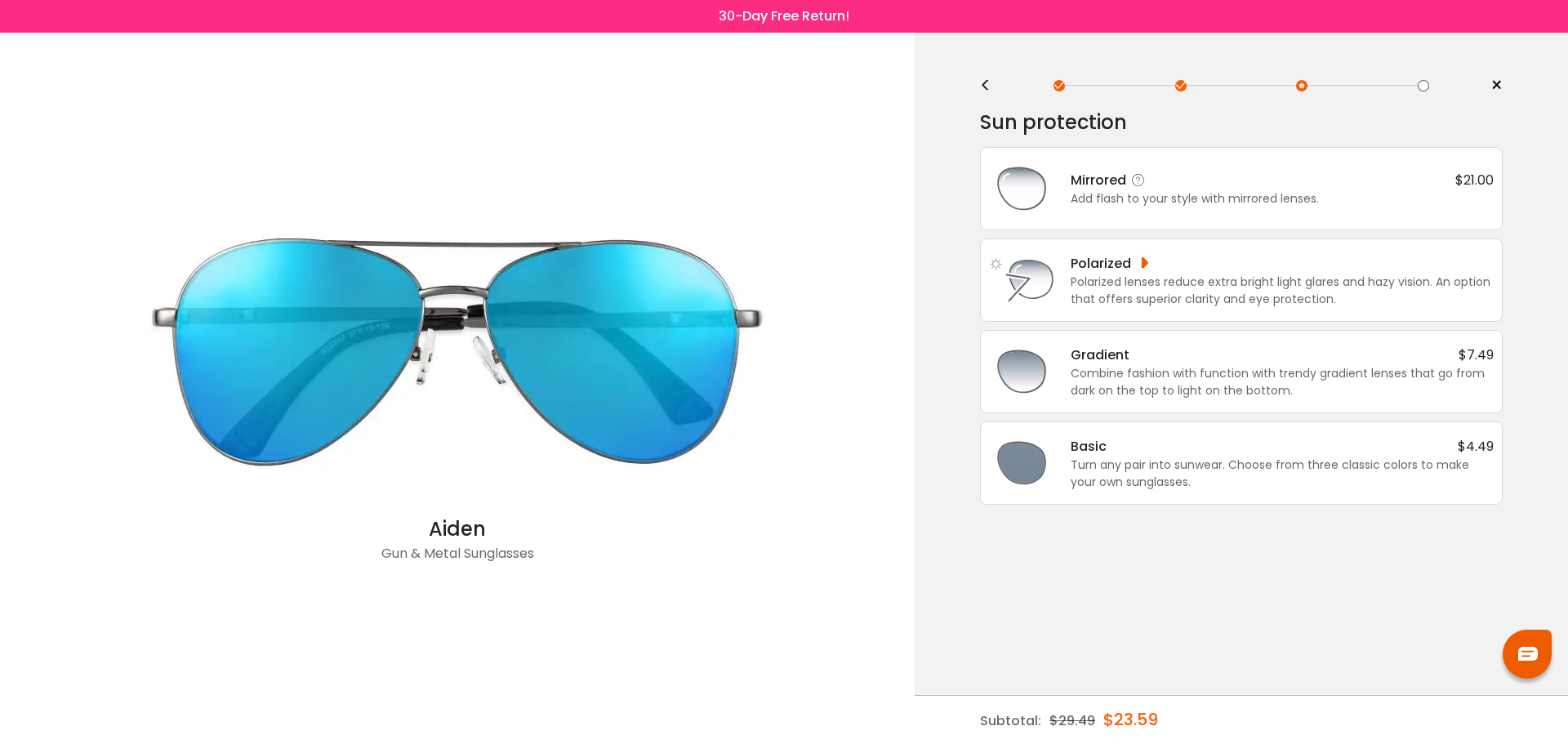
click at [1138, 189] on div "Mirrored" at bounding box center [1110, 180] width 80 height 20
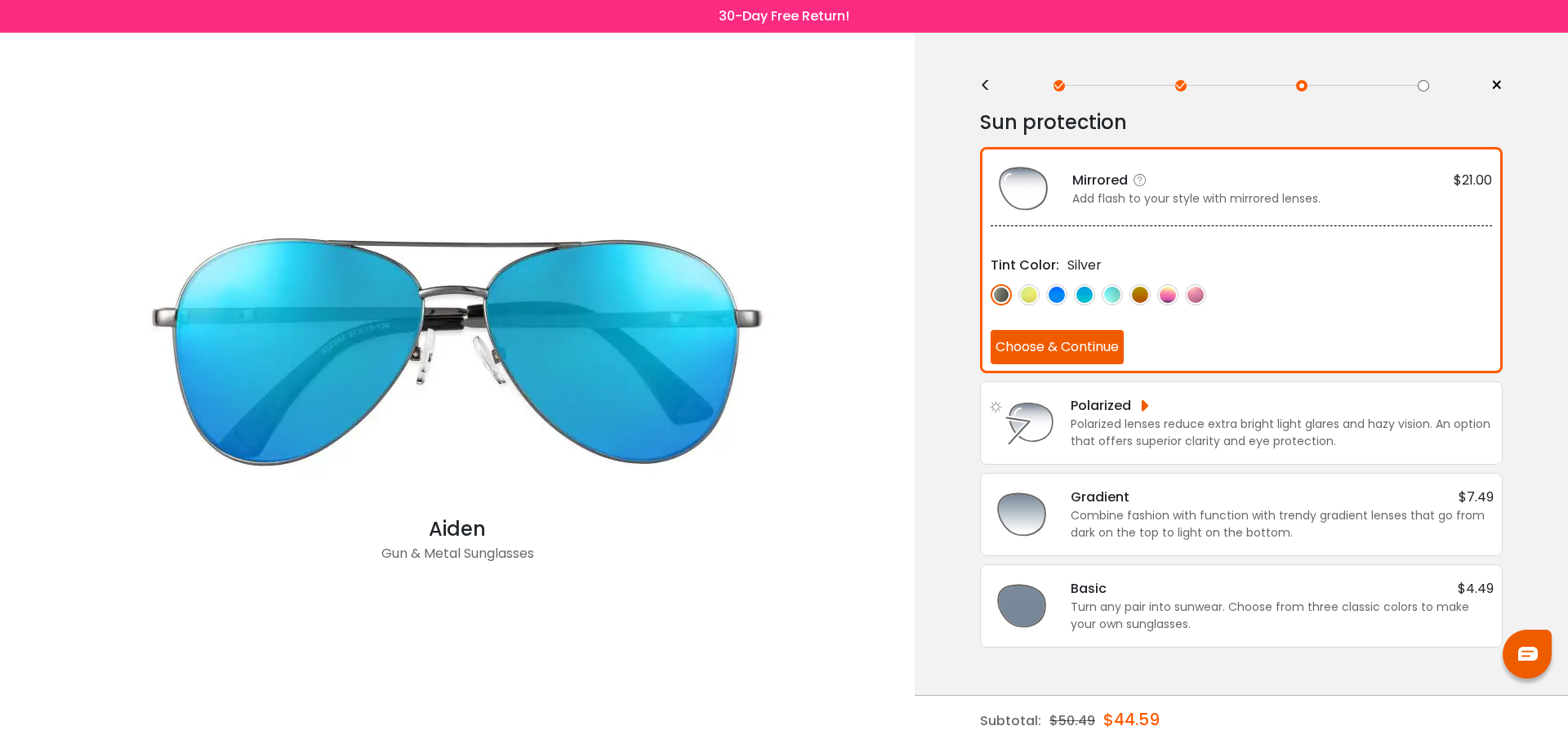
click at [1089, 293] on img at bounding box center [1084, 295] width 21 height 21
click at [1076, 343] on button "Choose & Continue" at bounding box center [1057, 347] width 133 height 35
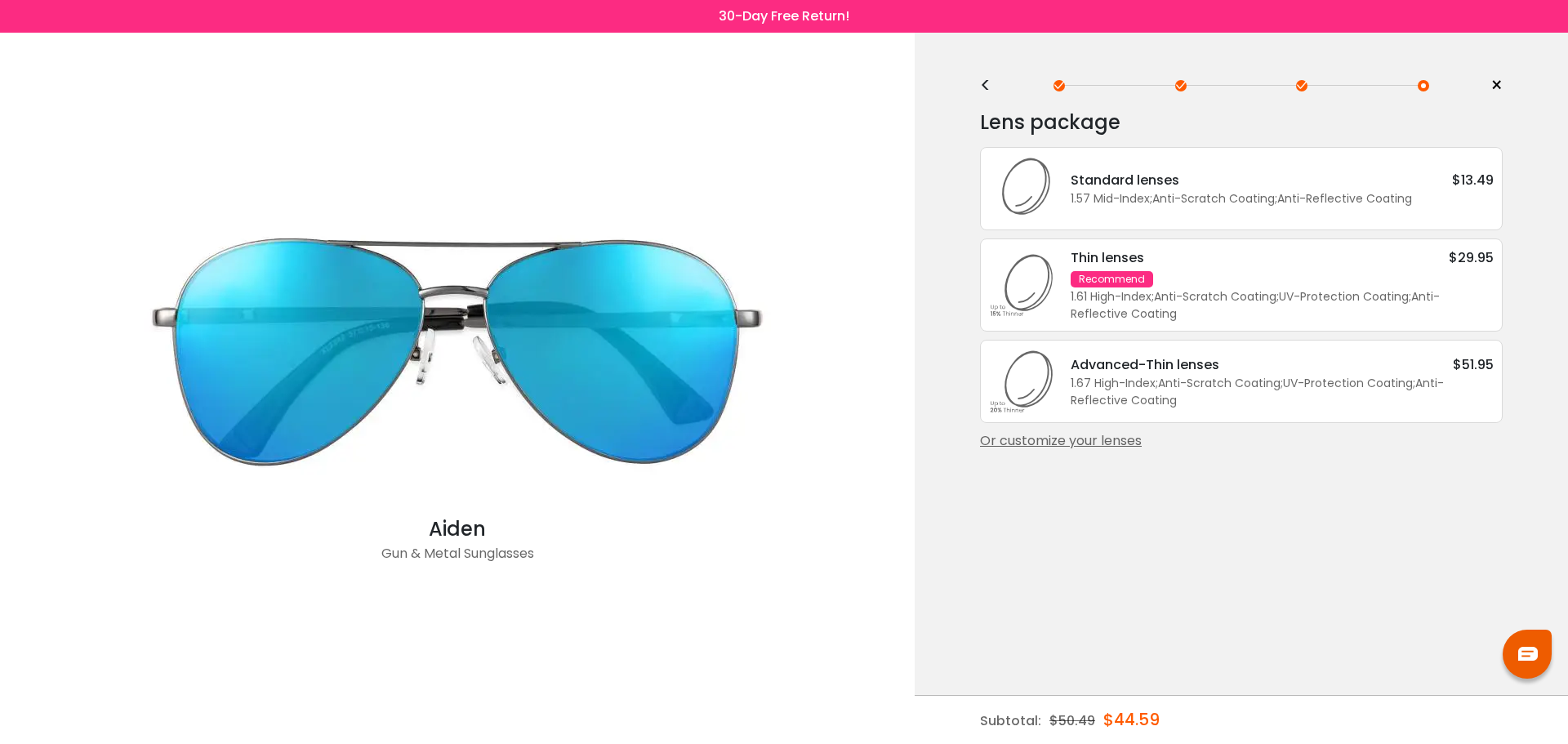
click at [1137, 199] on div "1.57 Mid-Index ; Anti-Scratch Coating ; Anti-Reflective Coating ;" at bounding box center [1282, 199] width 423 height 17
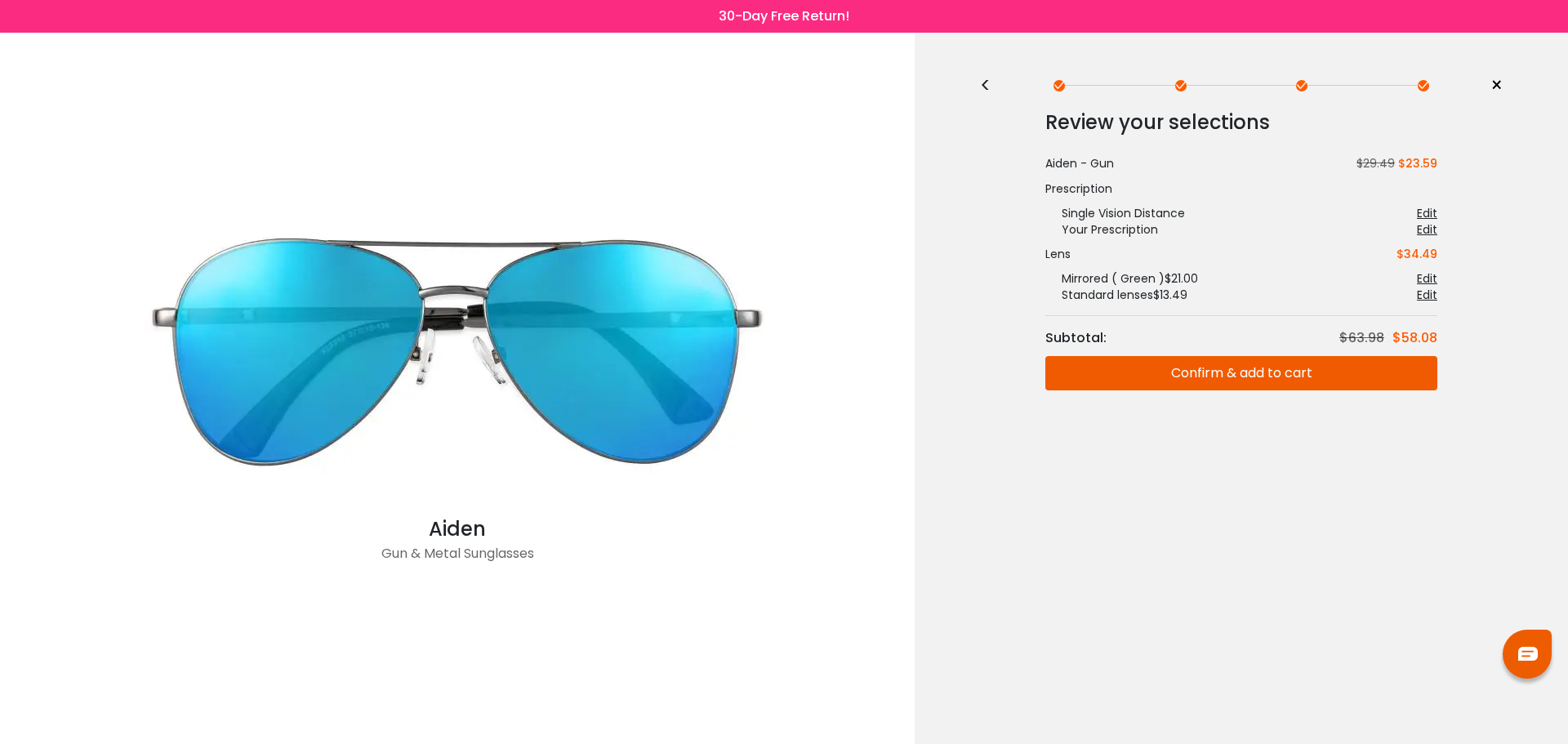
click at [1436, 300] on div "Edit" at bounding box center [1427, 295] width 20 height 16
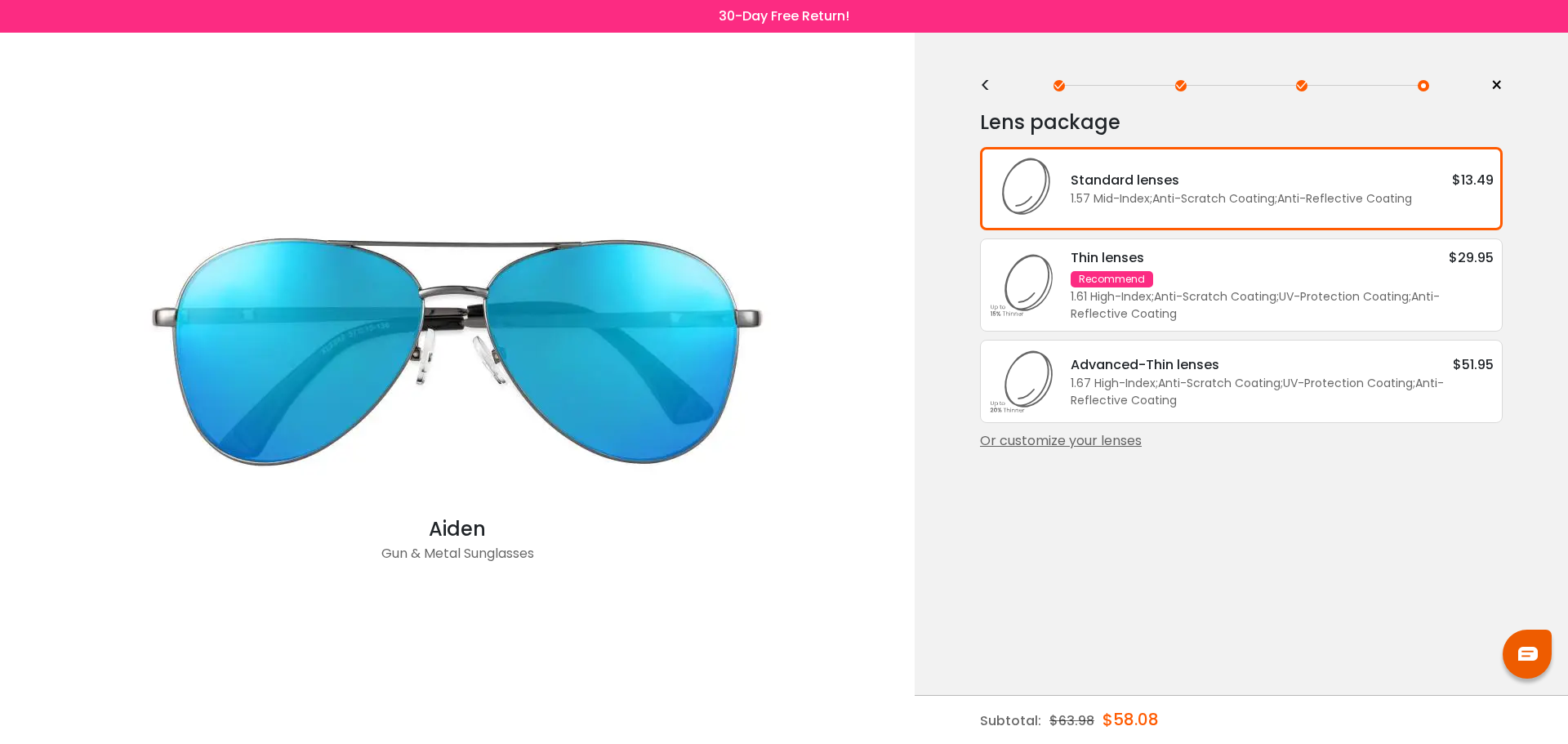
click at [1173, 184] on div "Standard lenses" at bounding box center [1124, 180] width 109 height 20
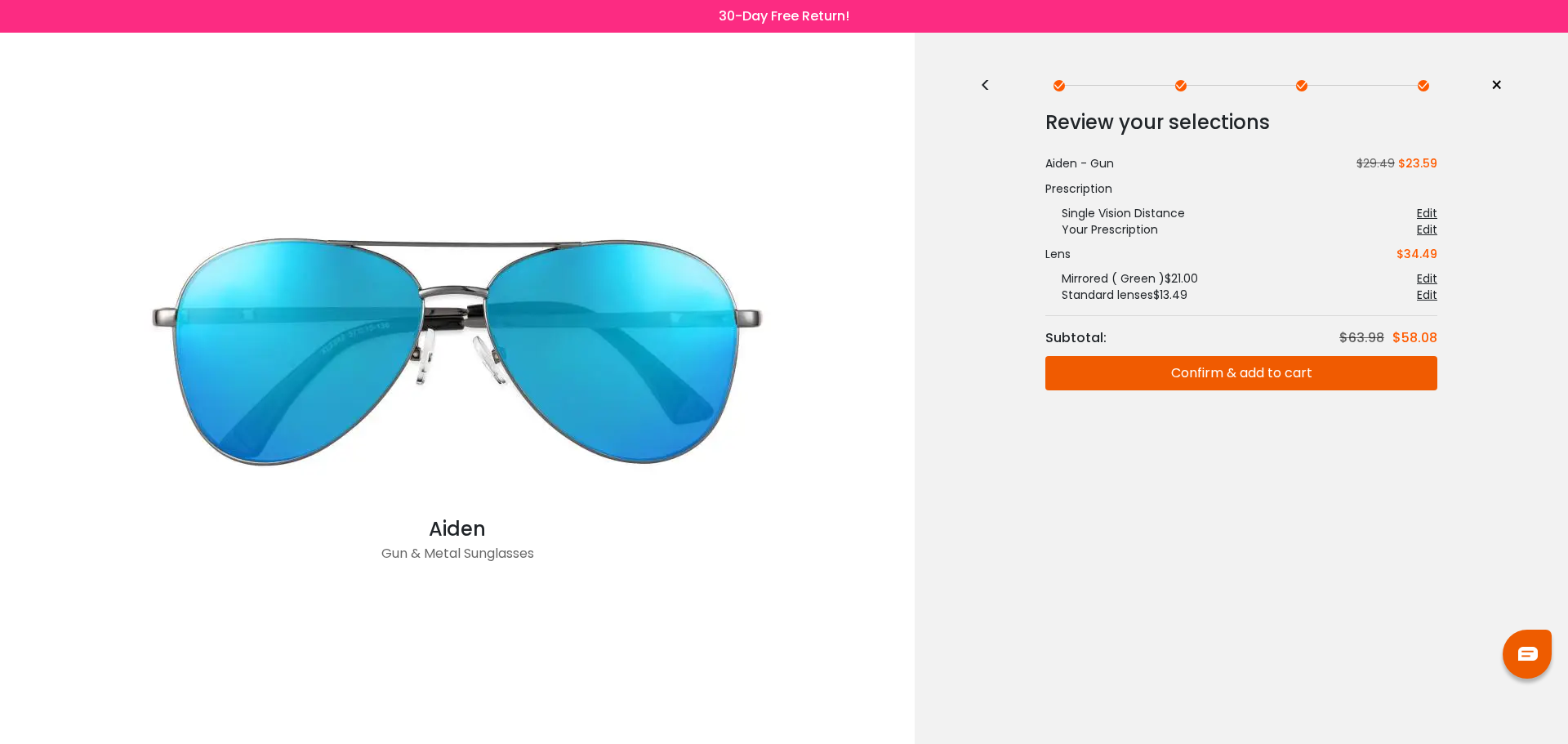
click at [1218, 372] on button "Confirm & add to cart" at bounding box center [1241, 373] width 392 height 35
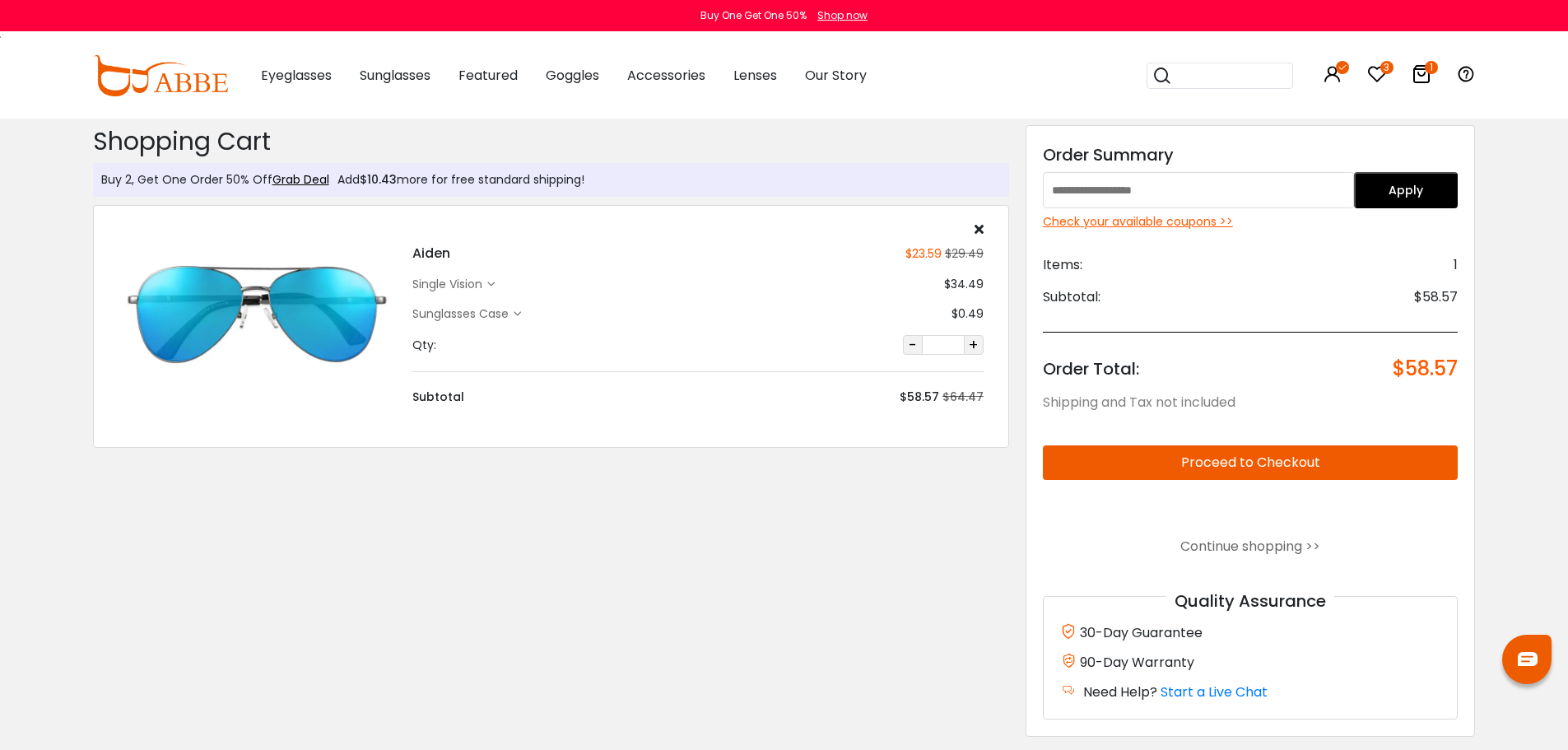
click at [1163, 224] on div "Check your available coupons >>" at bounding box center [1251, 221] width 416 height 17
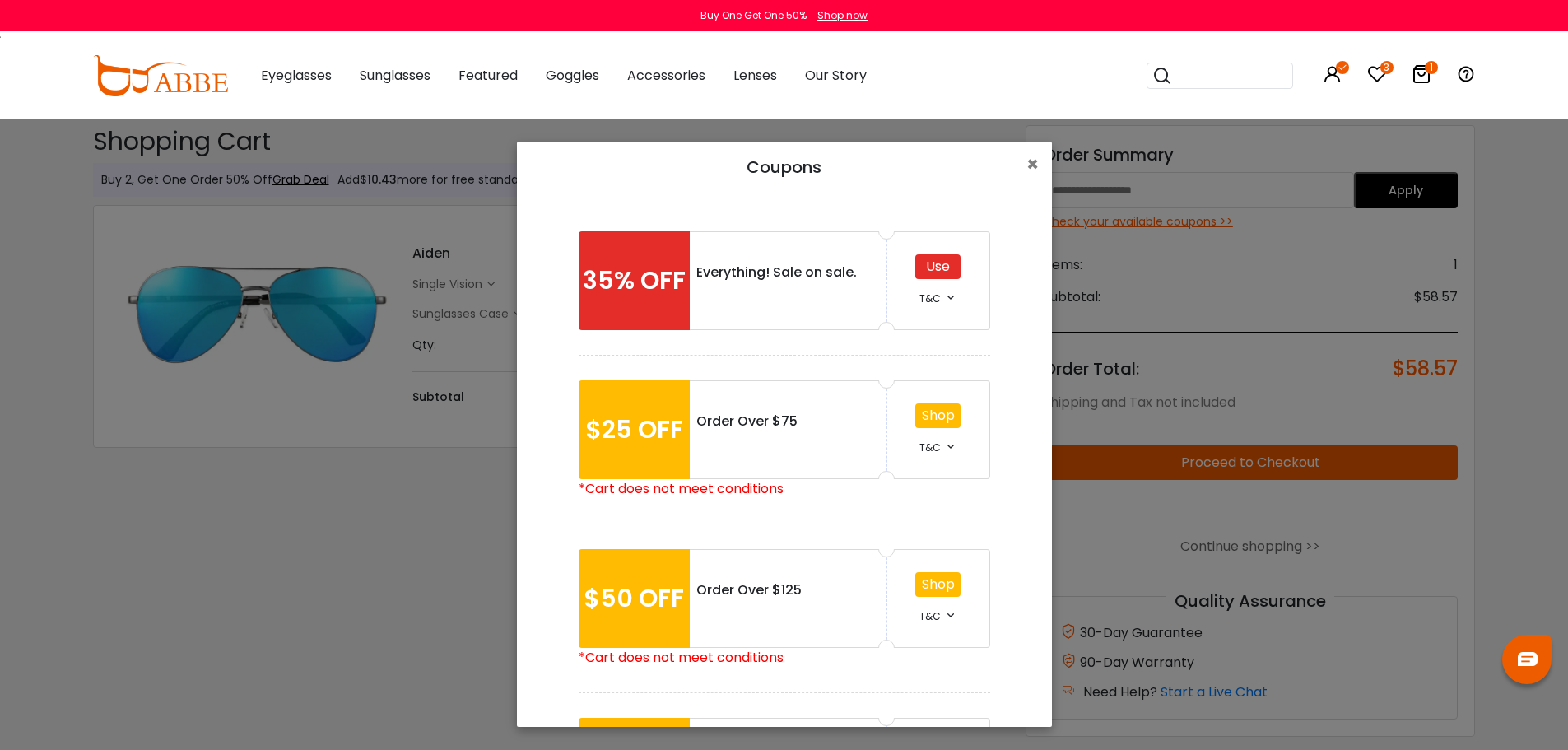
click at [931, 262] on div "Use" at bounding box center [938, 266] width 45 height 25
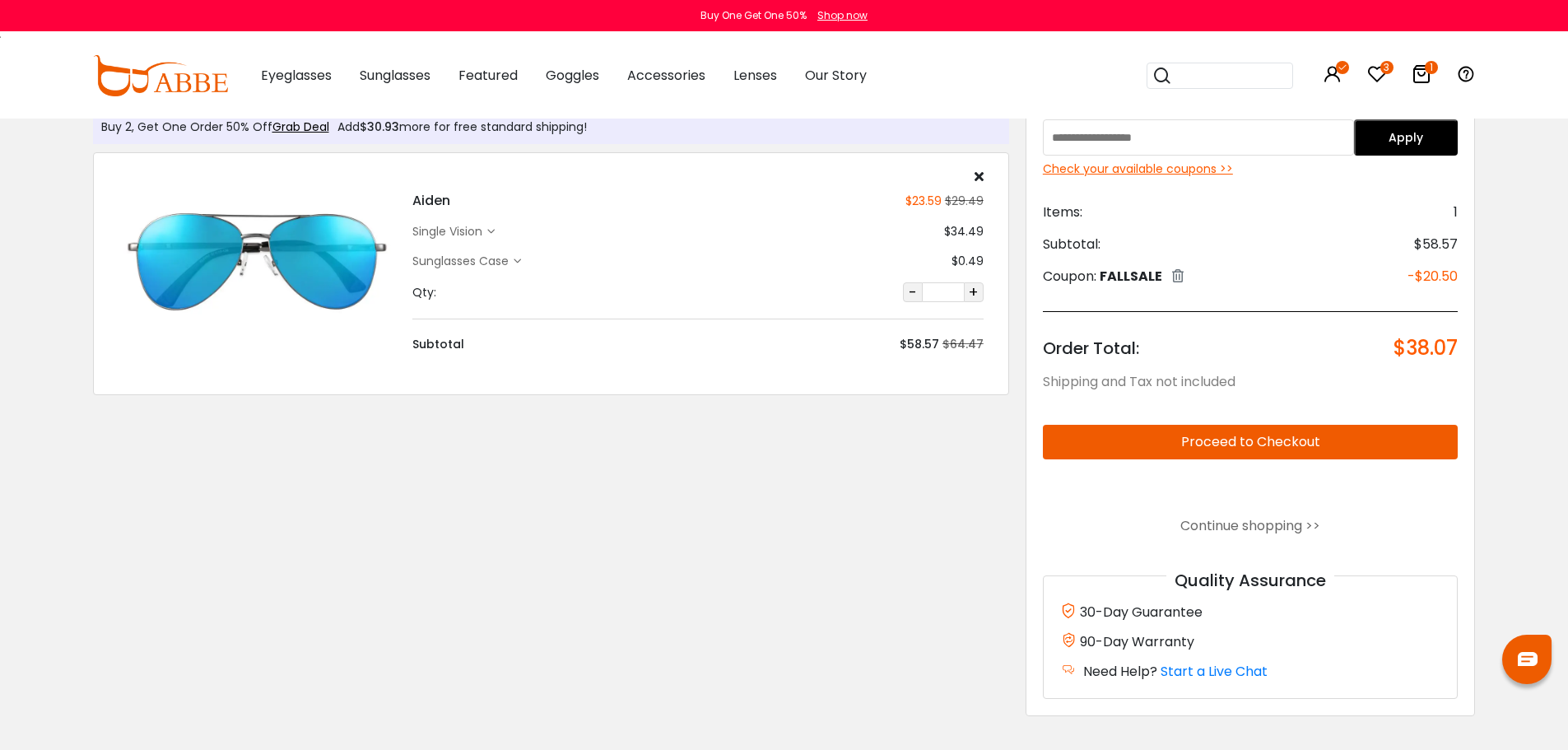
scroll to position [82, 0]
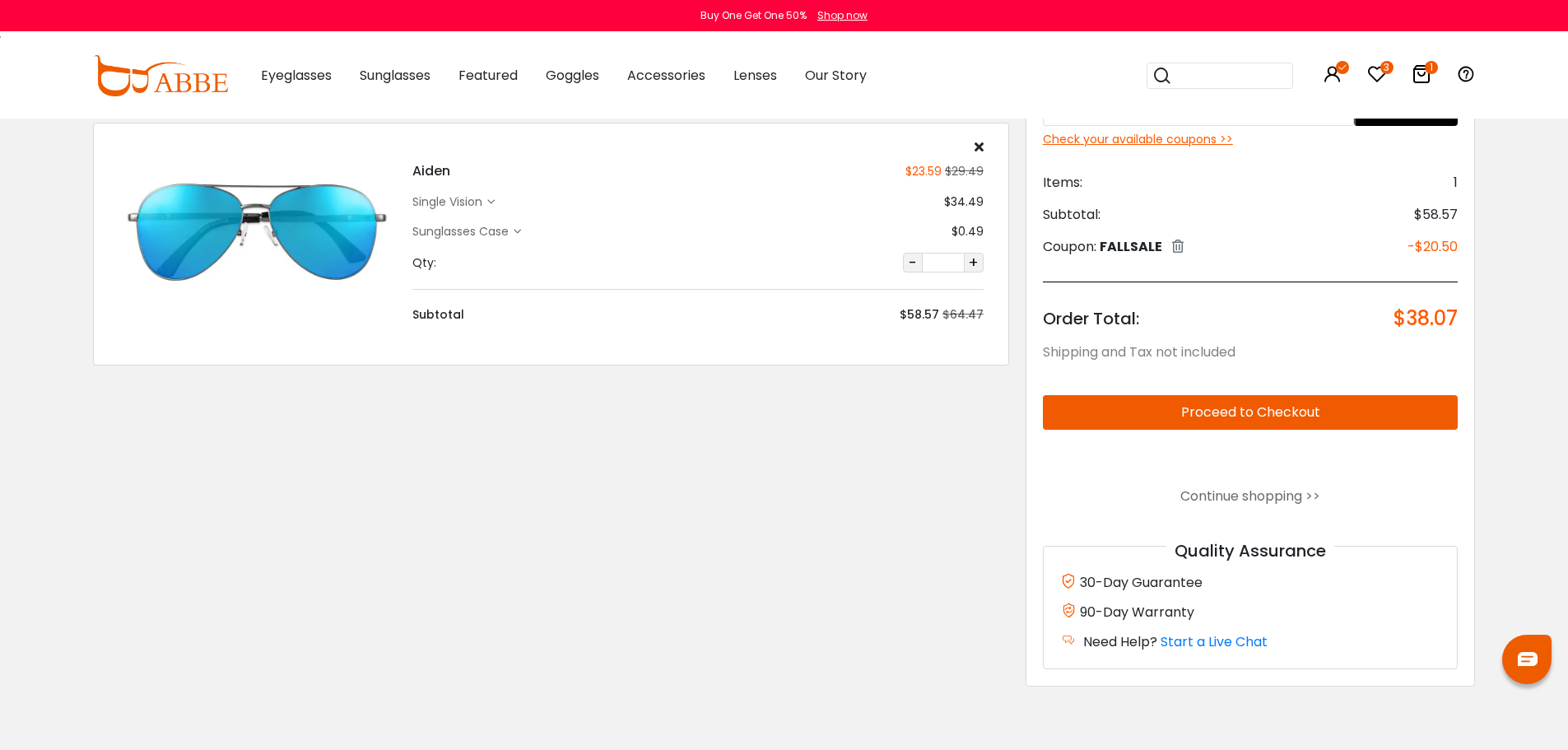
click at [1244, 416] on button "Proceed to Checkout" at bounding box center [1251, 412] width 416 height 35
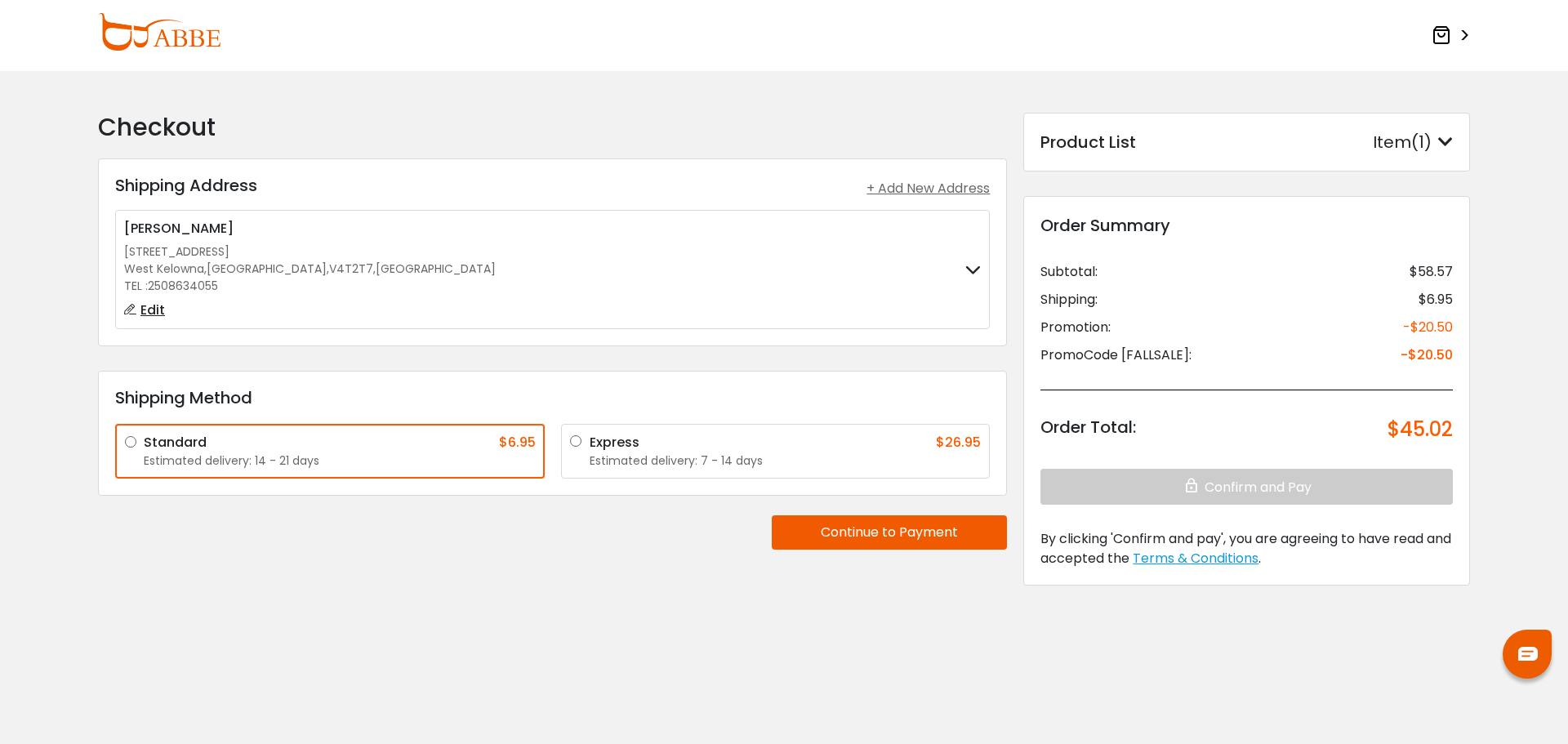
click at [892, 528] on button "Continue to Payment" at bounding box center [889, 532] width 235 height 35
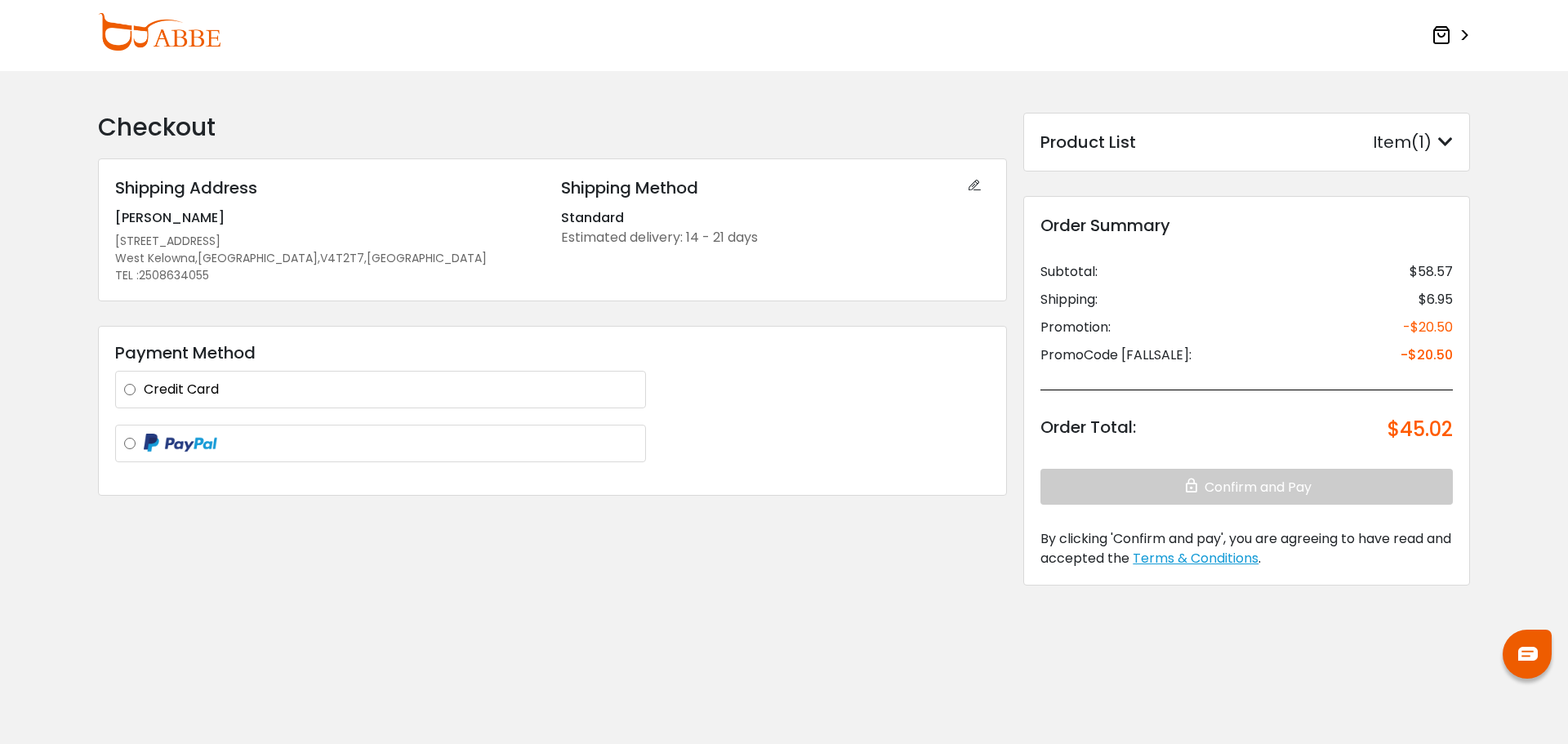
click at [144, 444] on label at bounding box center [391, 444] width 493 height 20
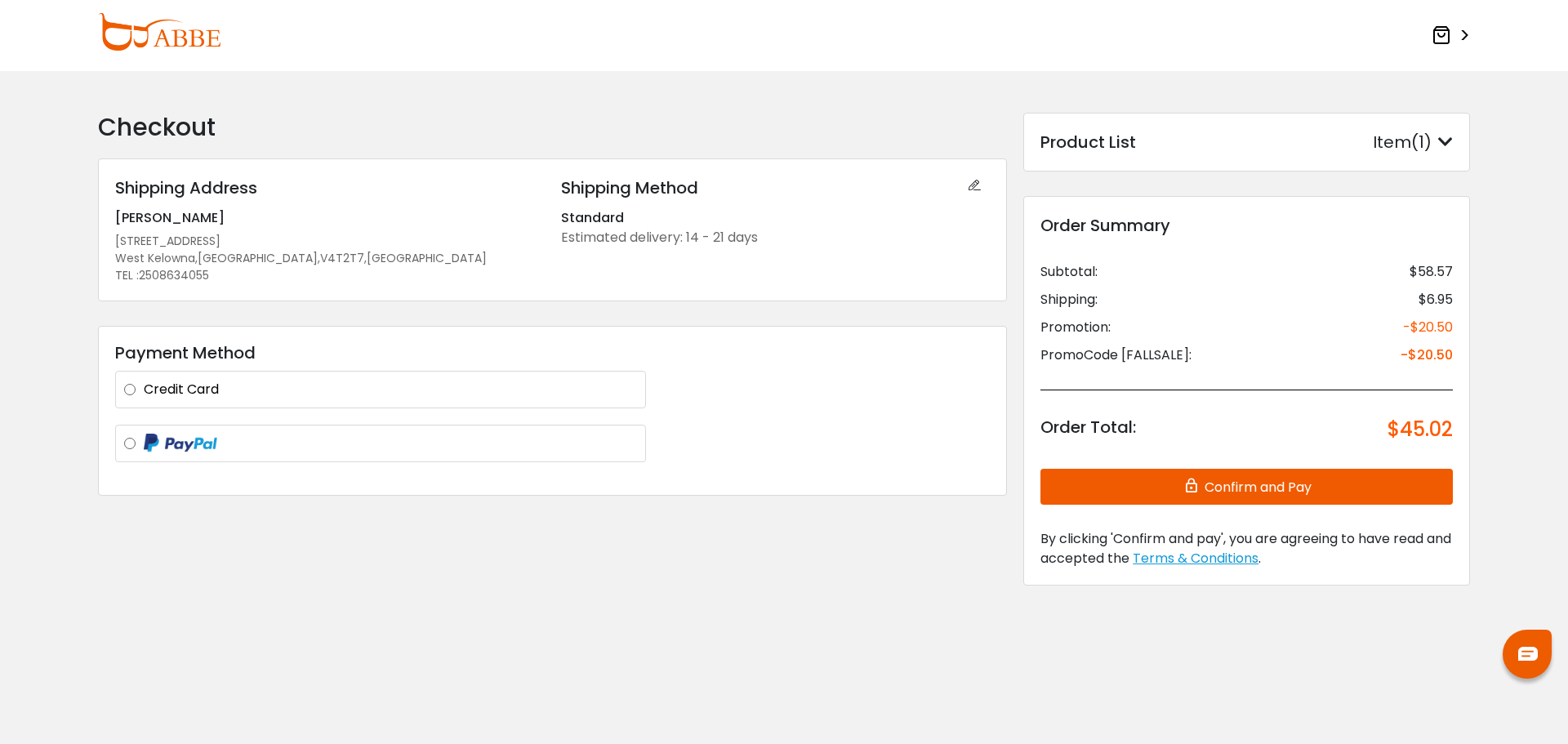
click at [1231, 493] on button "Confirm and Pay" at bounding box center [1246, 486] width 412 height 36
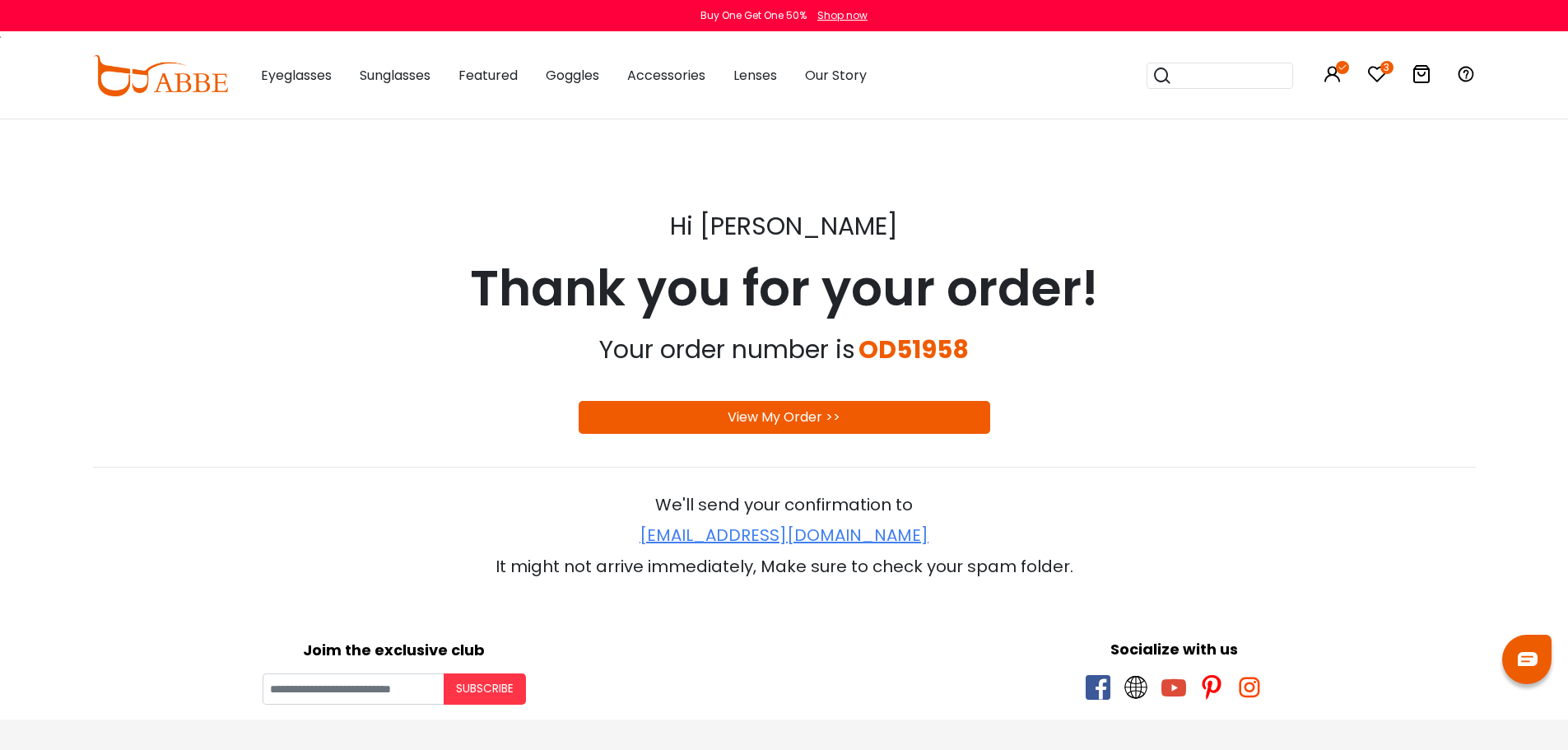
click at [781, 417] on link "View My Order >>" at bounding box center [784, 417] width 113 height 19
